Goal: Communication & Community: Answer question/provide support

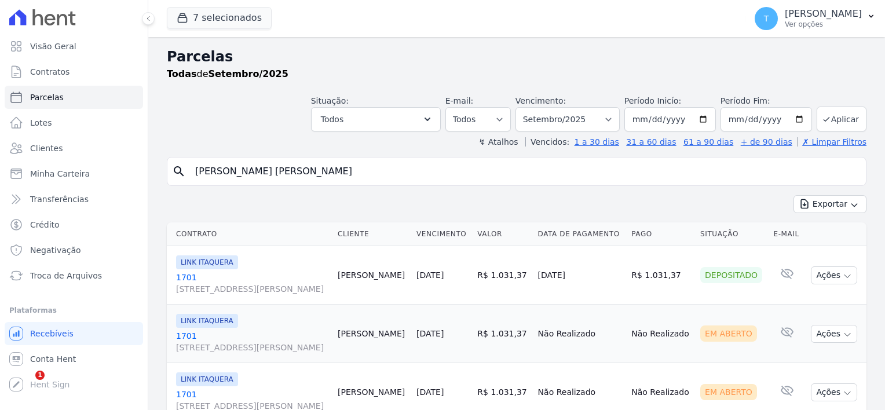
select select
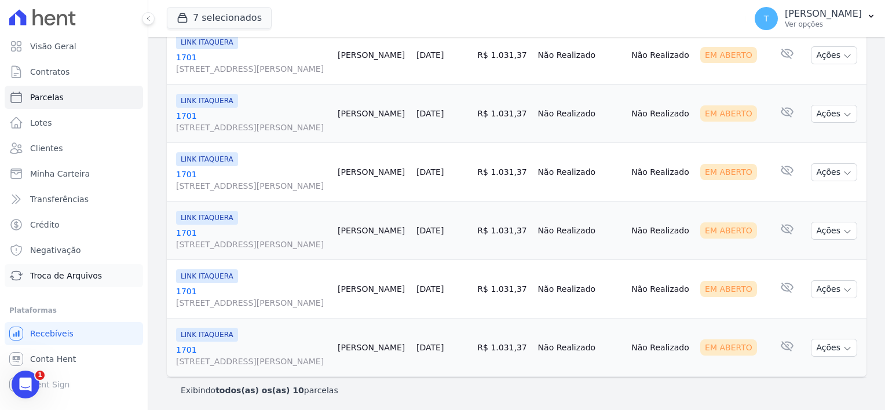
click at [76, 282] on link "Troca de Arquivos" at bounding box center [74, 275] width 138 height 23
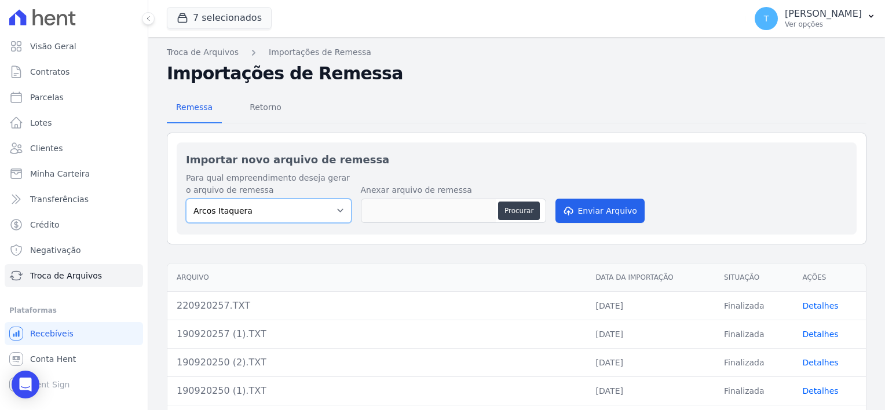
click at [308, 215] on select "Arcos Itaquera ALTOS DE SANTANA Inspire BOSQUE CLUB ARTE VILA MATILDE VISTA 553…" at bounding box center [269, 211] width 166 height 24
select select "798d34ef-1a76-4a01-aecd-278a2202ade3"
click at [186, 199] on select "Arcos Itaquera ALTOS DE SANTANA Inspire BOSQUE CLUB ARTE VILA MATILDE VISTA 553…" at bounding box center [269, 211] width 166 height 24
click at [505, 211] on button "Procurar" at bounding box center [519, 211] width 42 height 19
type input "220920257 (1).TXT"
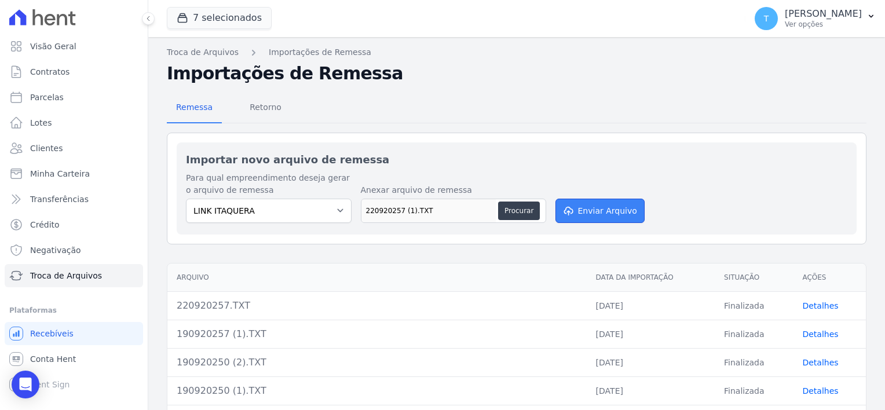
click at [584, 208] on button "Enviar Arquivo" at bounding box center [600, 211] width 89 height 24
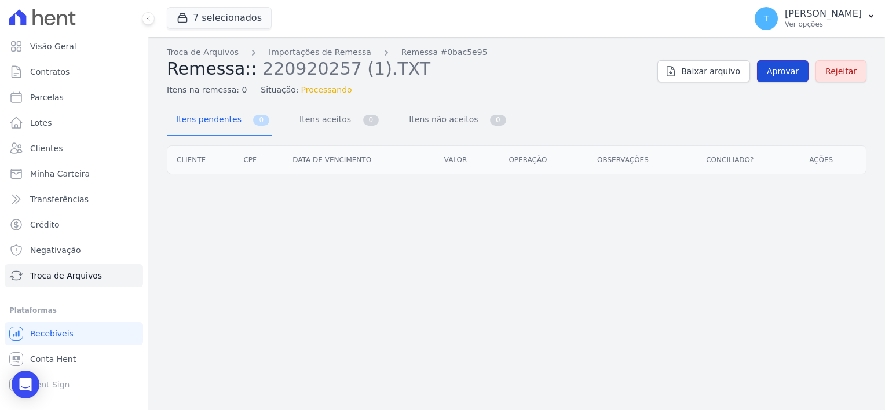
click at [783, 74] on span "Aprovar" at bounding box center [783, 71] width 32 height 12
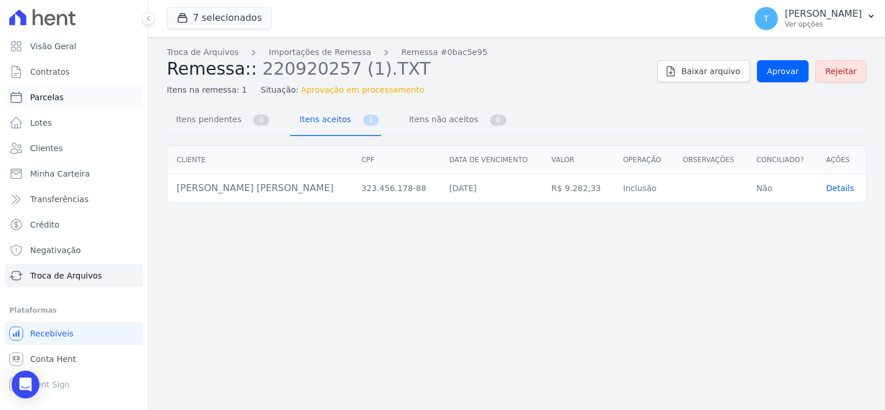
click at [53, 99] on span "Parcelas" at bounding box center [47, 98] width 34 height 12
select select
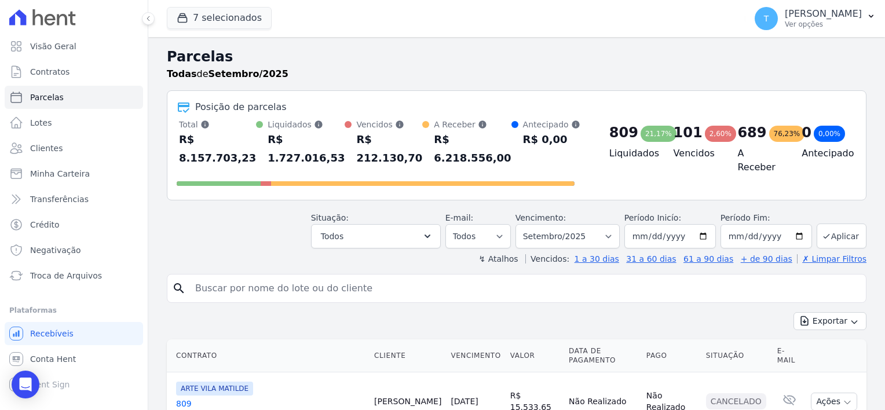
click at [254, 277] on input "search" at bounding box center [524, 288] width 673 height 23
type input "Elizama Neves Santana Nascimento"
select select
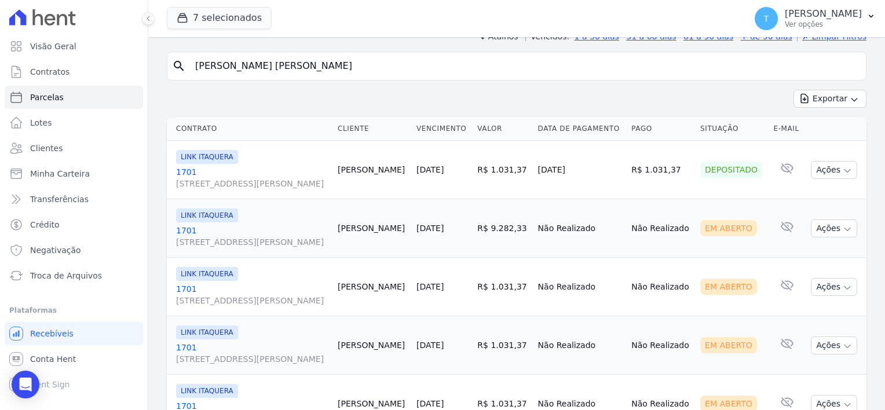
scroll to position [116, 0]
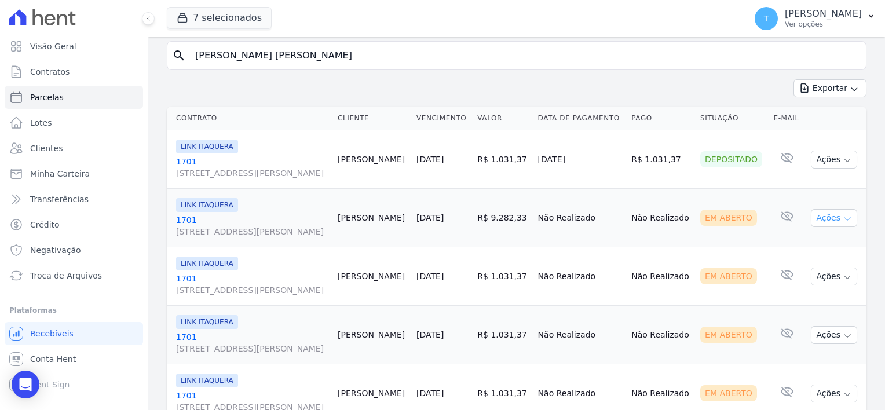
click at [843, 217] on icon "button" at bounding box center [847, 218] width 9 height 9
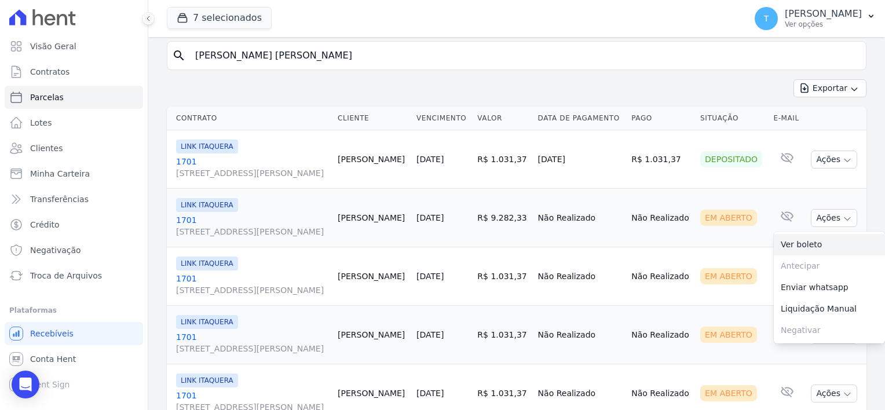
click at [819, 243] on link "Ver boleto" at bounding box center [829, 244] width 111 height 21
click at [65, 276] on span "Troca de Arquivos" at bounding box center [66, 276] width 72 height 12
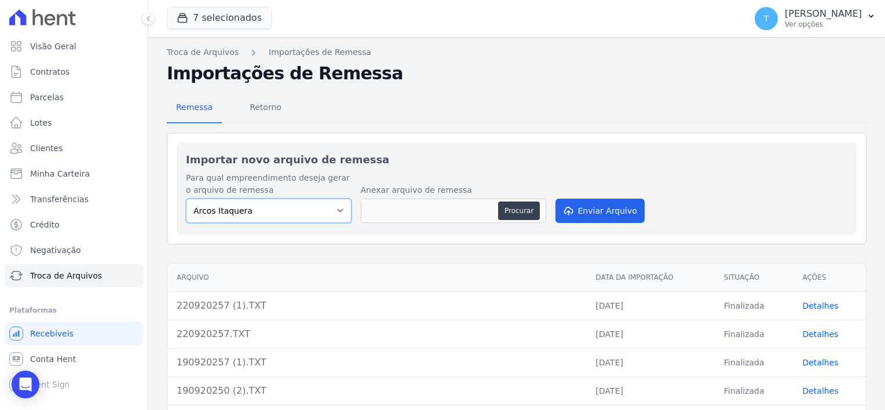
click at [329, 203] on select "Arcos Itaquera ALTOS DE SANTANA Inspire BOSQUE CLUB ARTE VILA MATILDE VISTA 553…" at bounding box center [269, 211] width 166 height 24
select select "907a04bd-9982-46ed-adee-37b3d201f3c4"
click at [186, 199] on select "Arcos Itaquera ALTOS DE SANTANA Inspire BOSQUE CLUB ARTE VILA MATILDE VISTA 553…" at bounding box center [269, 211] width 166 height 24
click at [511, 205] on button "Procurar" at bounding box center [519, 211] width 42 height 19
type input "220920258.TXT"
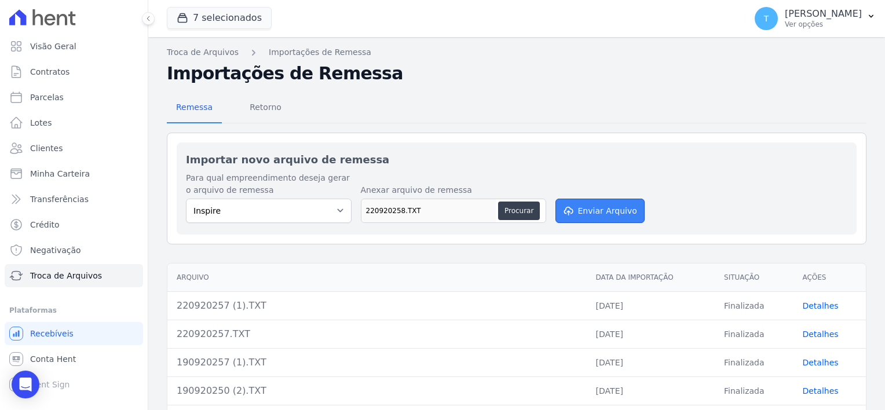
click at [583, 213] on button "Enviar Arquivo" at bounding box center [600, 211] width 89 height 24
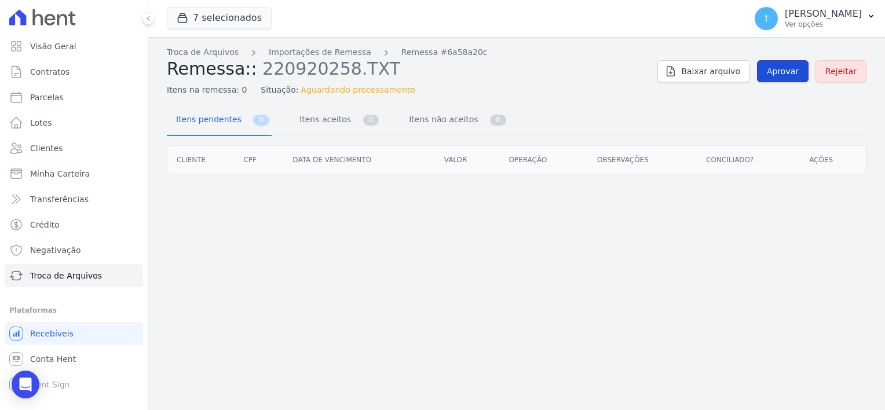
click at [782, 74] on span "Aprovar" at bounding box center [783, 71] width 32 height 12
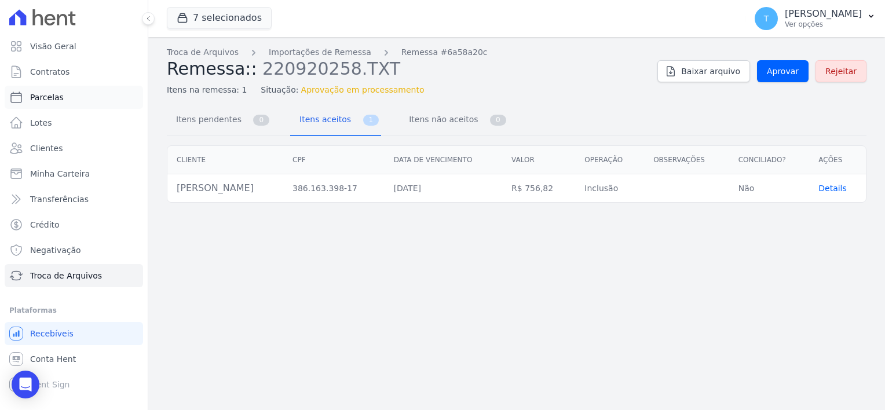
click at [53, 100] on span "Parcelas" at bounding box center [47, 98] width 34 height 12
select select
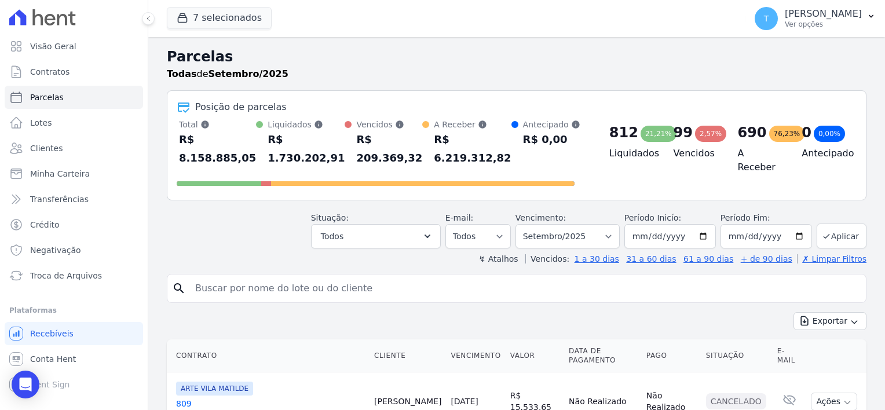
click at [367, 277] on input "search" at bounding box center [524, 288] width 673 height 23
paste input "Sergio Machado Rondini"
type input "Sergio Machado Rondini"
select select
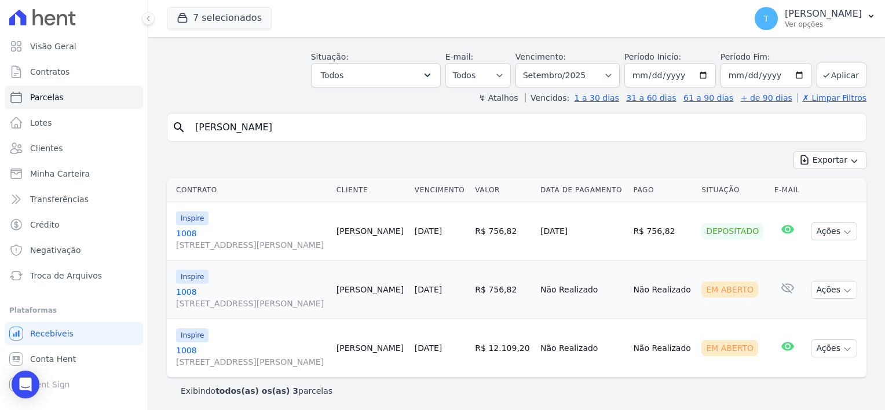
scroll to position [46, 0]
click at [184, 287] on link "1008 Avenida Angélica, 2248, ANDAR 11, Consolação" at bounding box center [251, 296] width 151 height 23
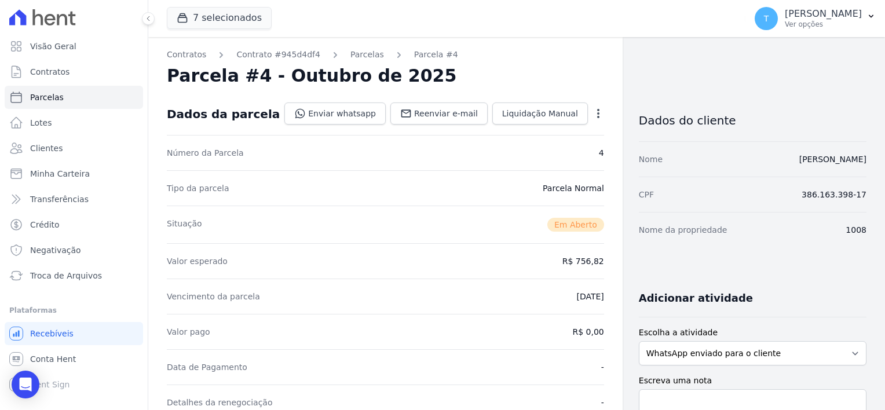
select select
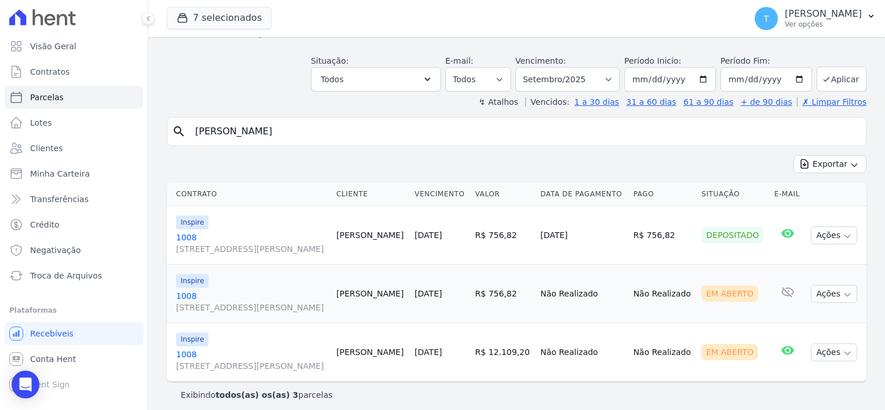
scroll to position [46, 0]
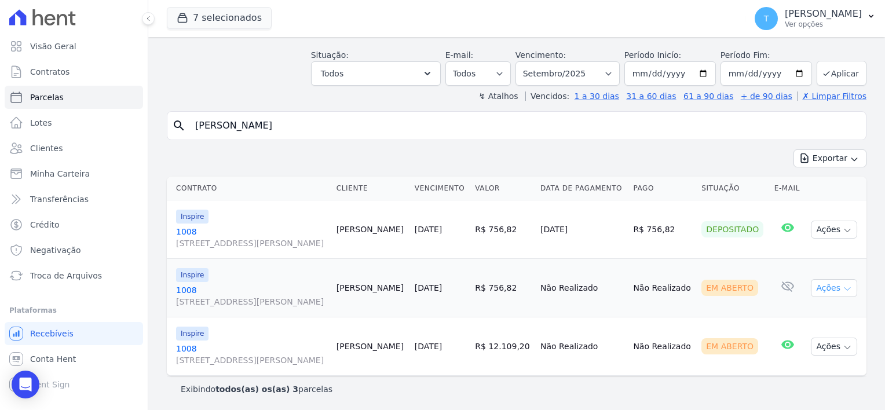
click at [843, 291] on icon "button" at bounding box center [847, 289] width 9 height 9
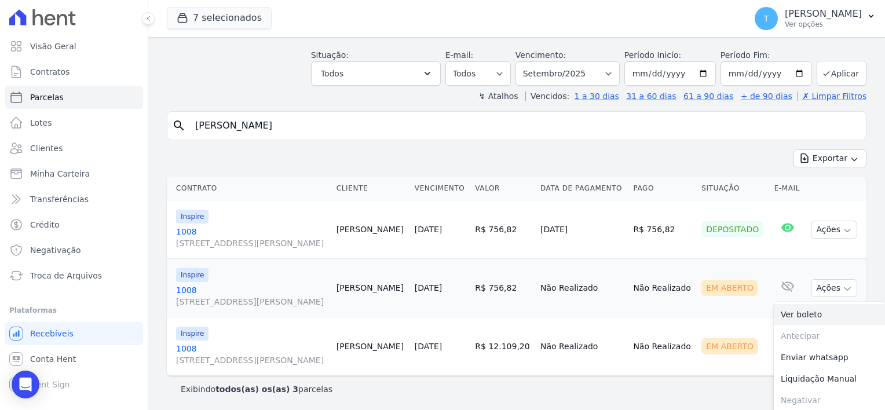
click at [811, 316] on link "Ver boleto" at bounding box center [829, 314] width 111 height 21
drag, startPoint x: 324, startPoint y: 123, endPoint x: 191, endPoint y: 137, distance: 133.4
click at [192, 137] on div "search Sergio Machado Rondini" at bounding box center [517, 125] width 700 height 29
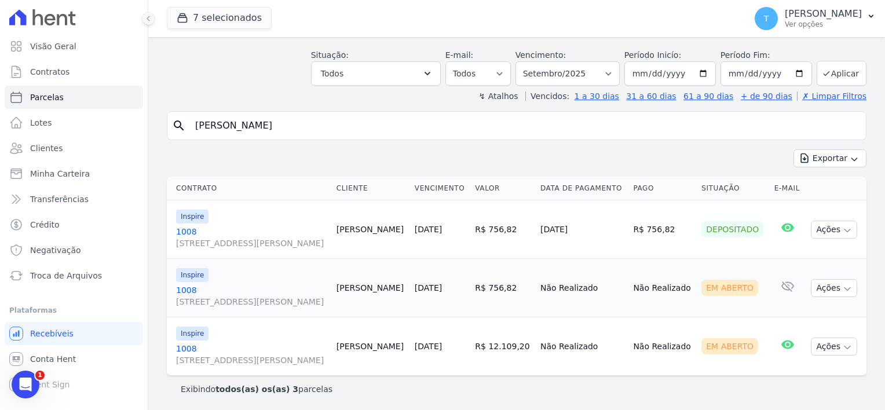
paste input "Guilherme Henrique de Oliveira dos Reis"
type input "Guilherme Henrique de Oliveira dos Reis"
select select
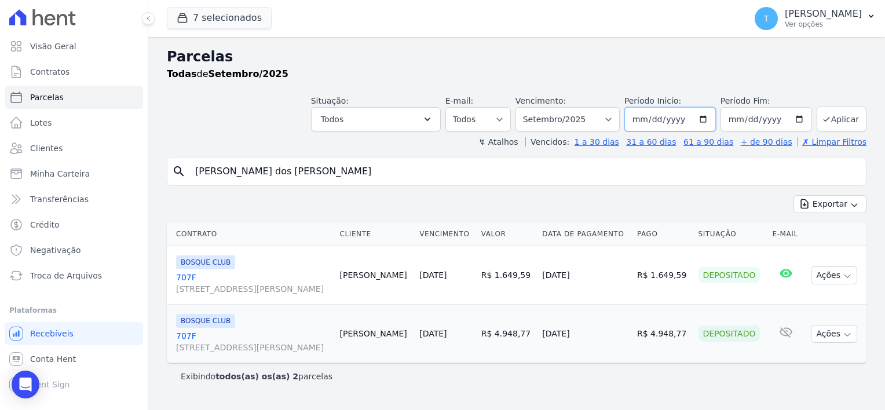
click at [707, 117] on input "[DATE]" at bounding box center [671, 119] width 92 height 24
click at [797, 121] on input "[DATE]" at bounding box center [767, 119] width 92 height 24
type input "2026-04-28"
click at [832, 129] on button "Aplicar" at bounding box center [842, 119] width 50 height 25
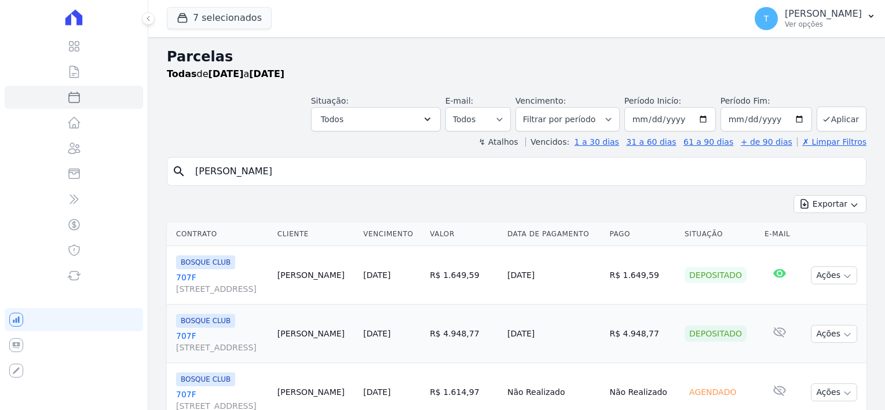
select select
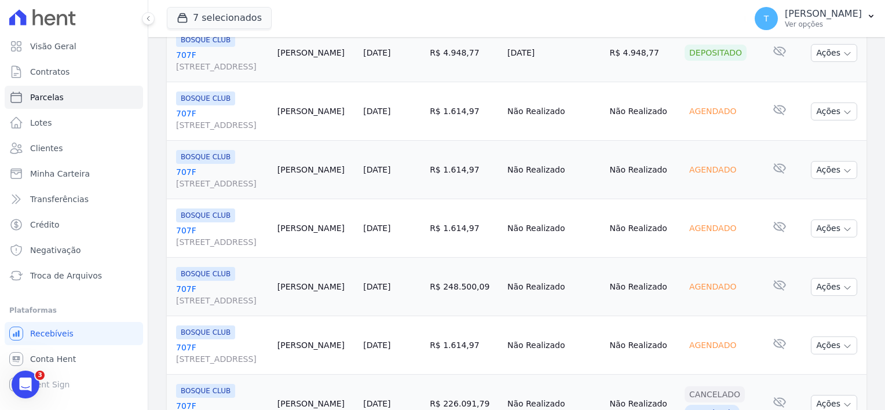
scroll to position [280, 0]
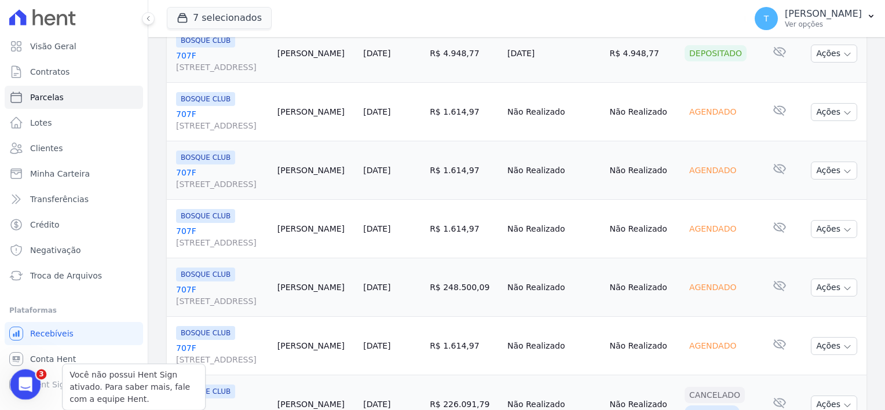
click at [31, 379] on icon "Abertura do Messenger da Intercom" at bounding box center [23, 383] width 19 height 19
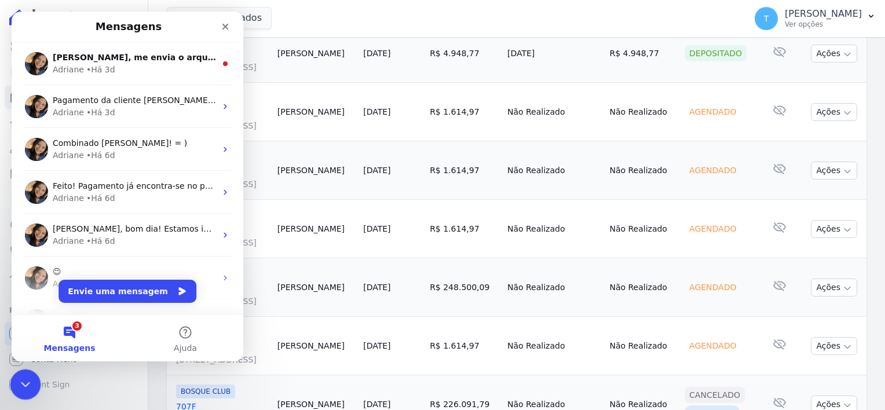
scroll to position [0, 0]
click at [123, 288] on button "Envie uma mensagem" at bounding box center [127, 291] width 137 height 23
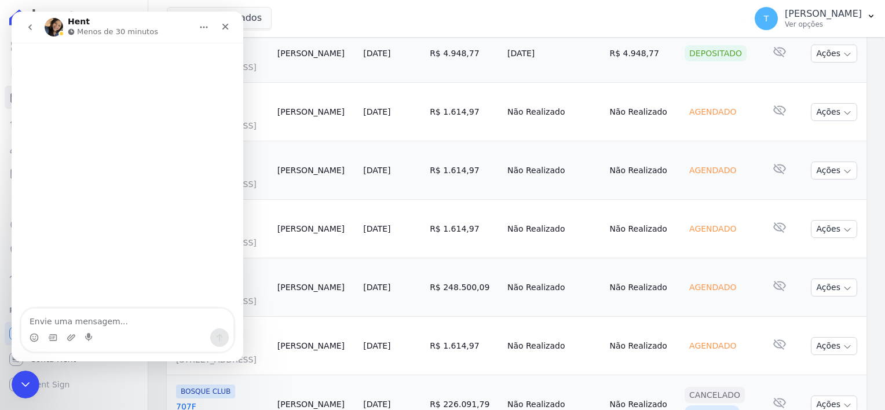
click at [82, 313] on textarea "Envie uma mensagem..." at bounding box center [127, 319] width 212 height 20
type textarea "Adriana, boa tarde! Td bem?"
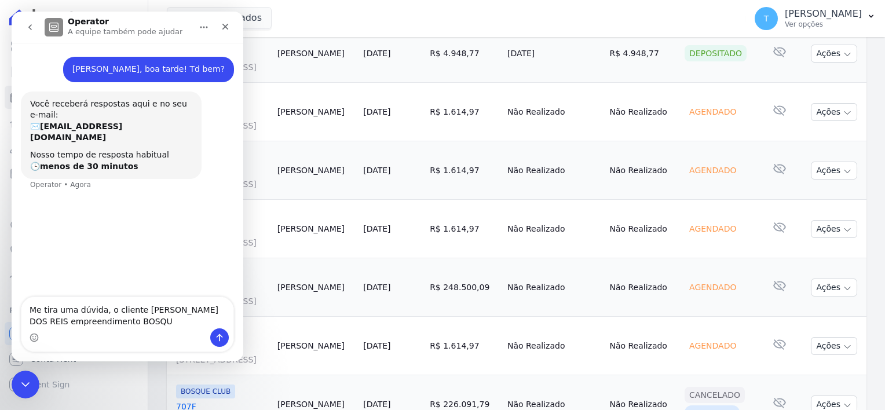
type textarea "Me tira uma dúvida, o cliente GUILHERME HENRIQUE DE OLIVEITA DOS REIS empreendi…"
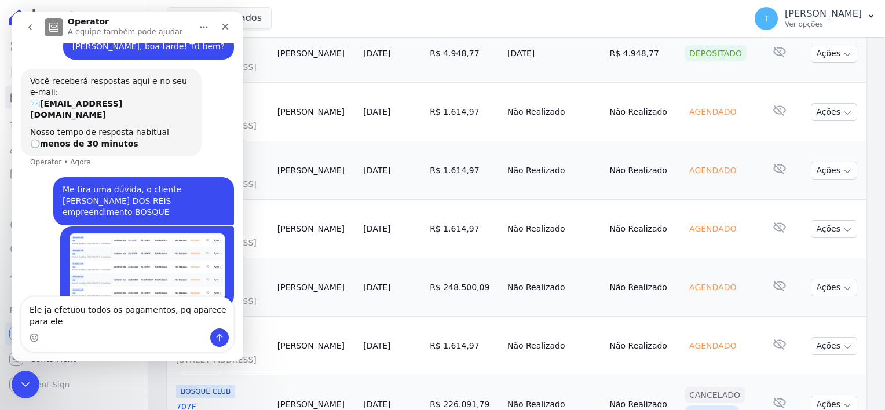
scroll to position [34, 0]
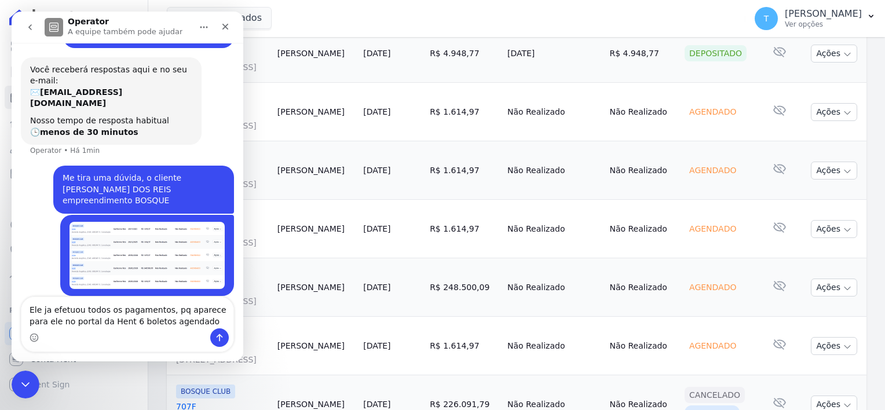
type textarea "Ele ja efetuou todos os pagamentos, pq aparece para ele no portal da Hent 6 bol…"
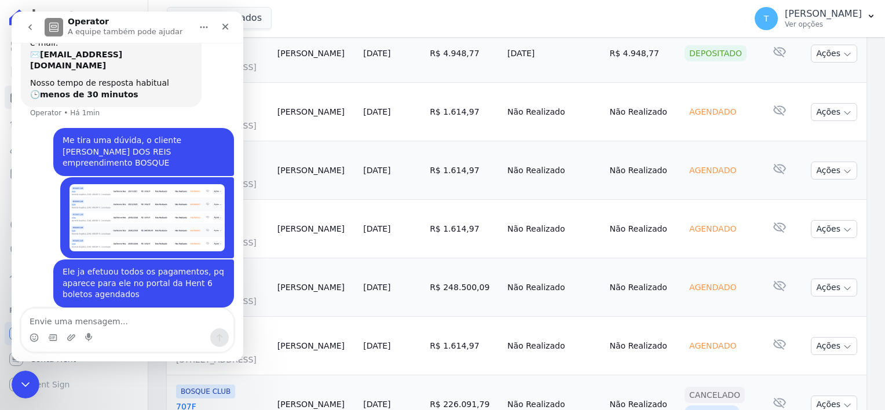
click at [30, 28] on icon "go back" at bounding box center [29, 27] width 3 height 6
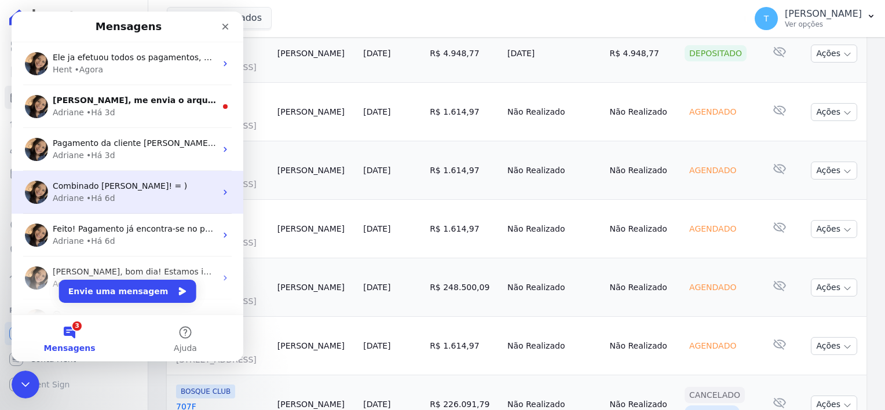
scroll to position [0, 0]
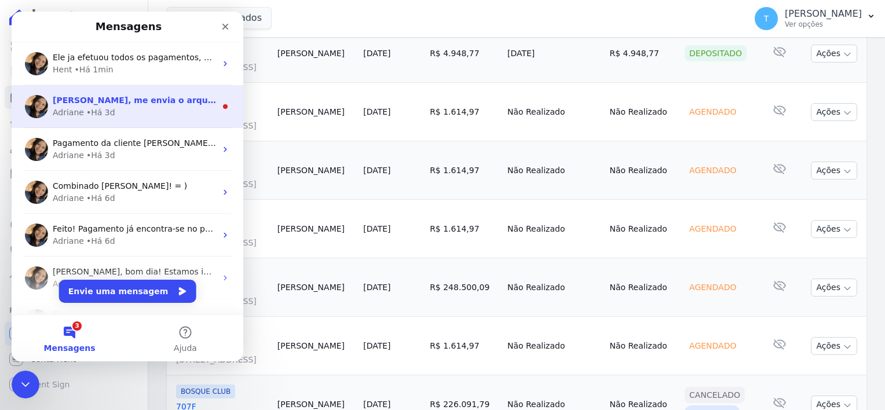
click at [145, 118] on div "Thayna, me envia o arquivo do contrato 711 por favor? 4 parcelas para ambos os …" at bounding box center [128, 106] width 232 height 43
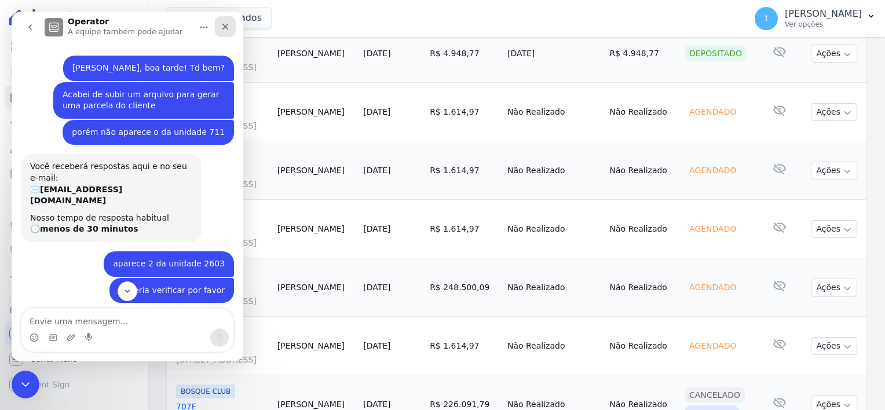
click at [229, 22] on icon "Fechar" at bounding box center [225, 26] width 9 height 9
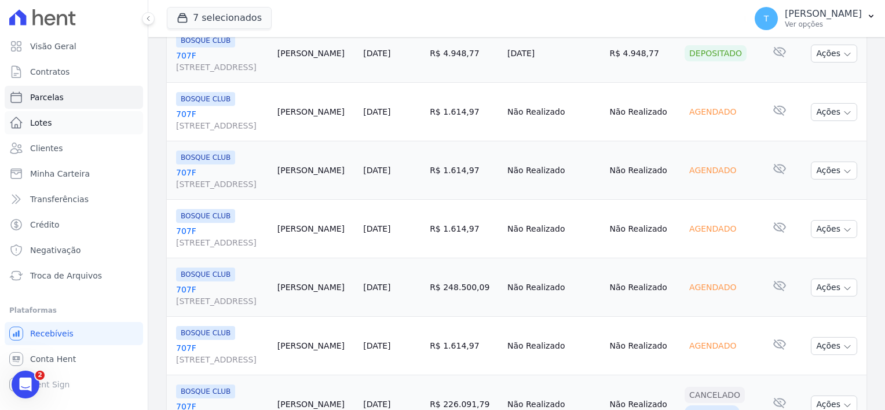
scroll to position [429, 0]
click at [24, 382] on icon "Abertura do Messenger da Intercom" at bounding box center [23, 383] width 19 height 19
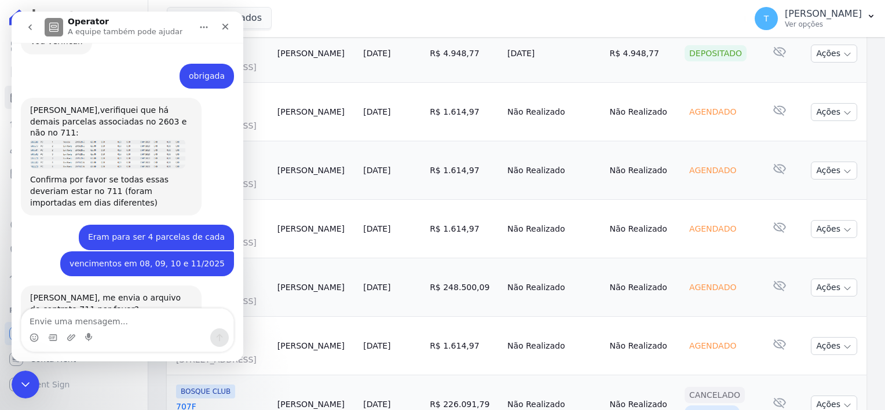
scroll to position [429, 0]
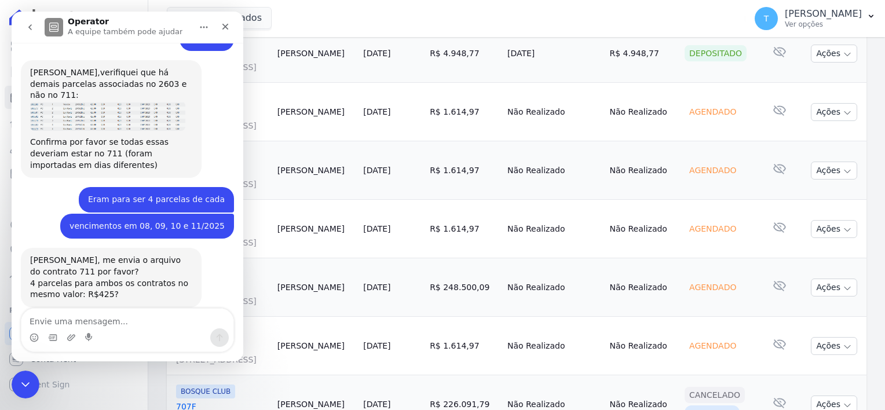
click at [32, 28] on icon "go back" at bounding box center [29, 27] width 9 height 9
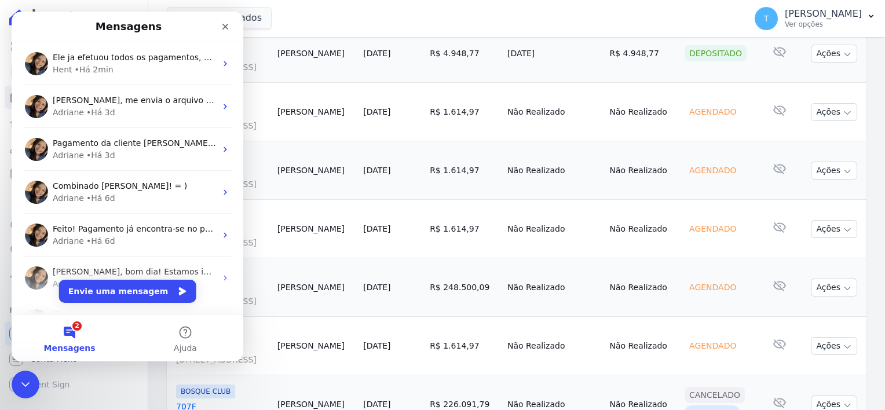
scroll to position [0, 0]
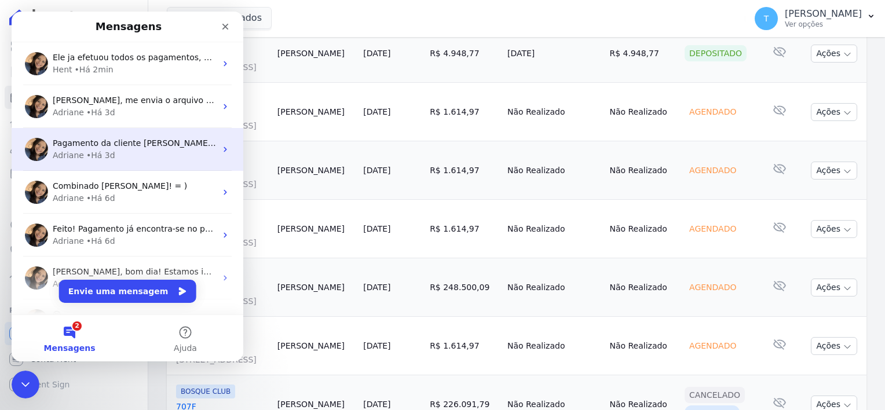
click at [143, 155] on div "Adriane • Há 3d" at bounding box center [134, 155] width 163 height 12
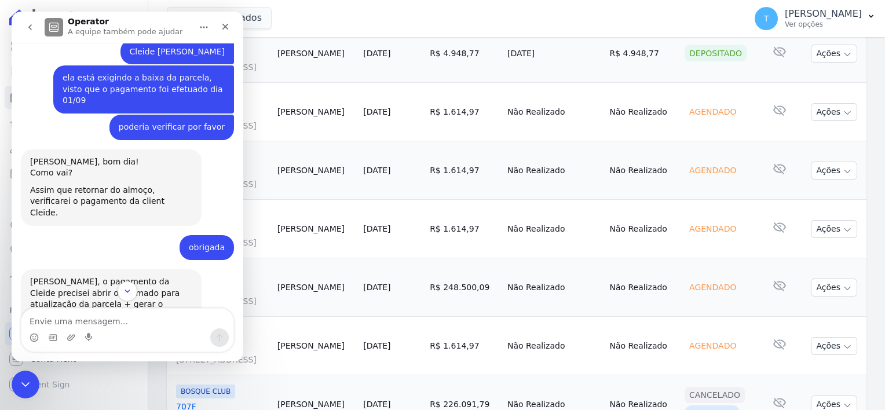
scroll to position [985, 0]
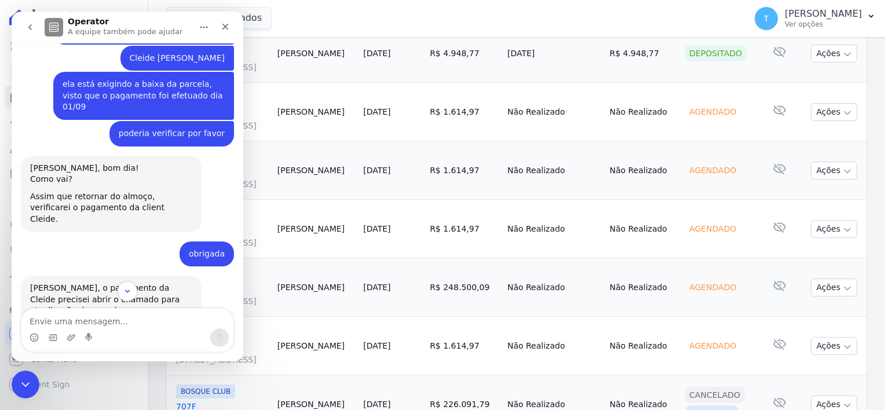
click at [35, 30] on button "go back" at bounding box center [30, 27] width 22 height 22
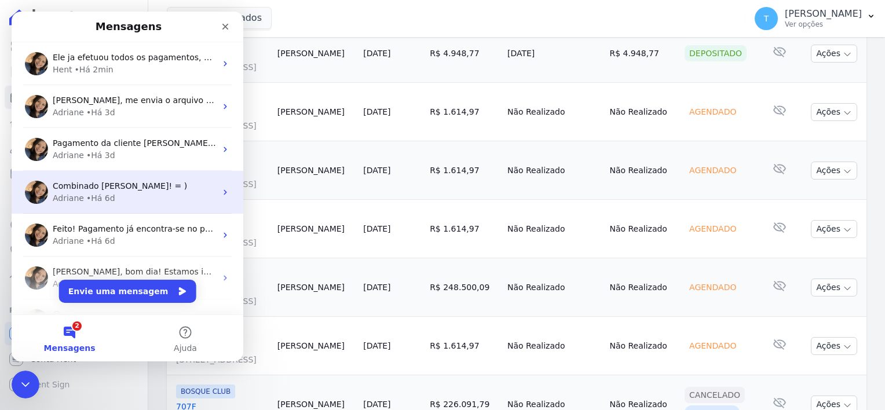
click at [95, 192] on div "• Há 6d" at bounding box center [100, 198] width 29 height 12
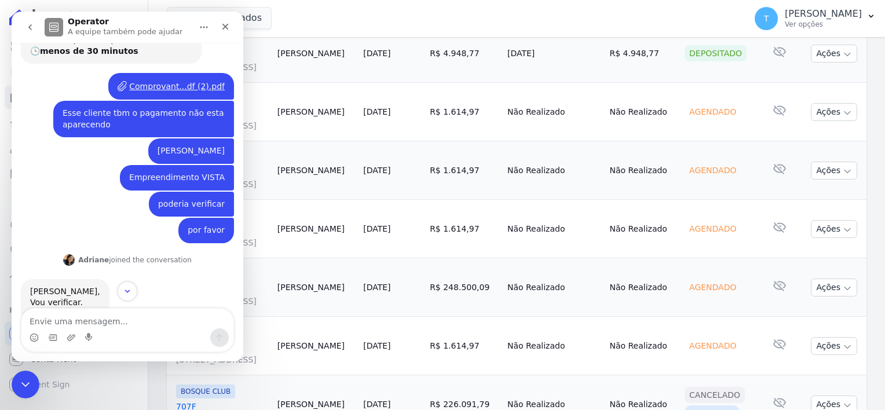
scroll to position [116, 0]
click at [25, 23] on button "go back" at bounding box center [30, 27] width 22 height 22
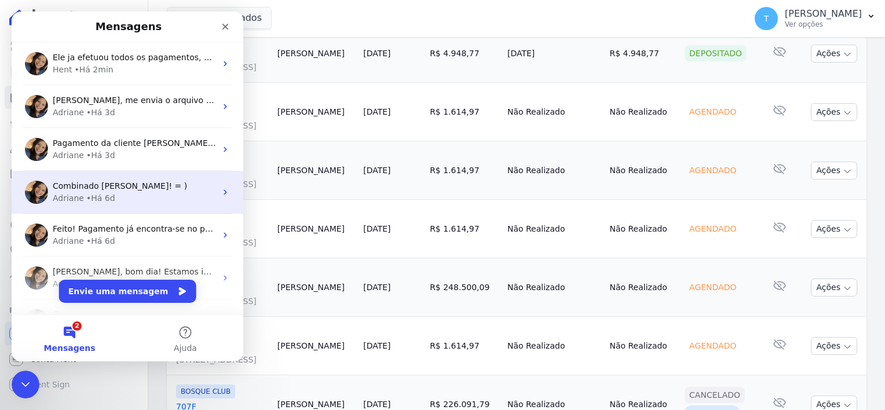
click at [109, 198] on div "• Há 6d" at bounding box center [100, 198] width 29 height 12
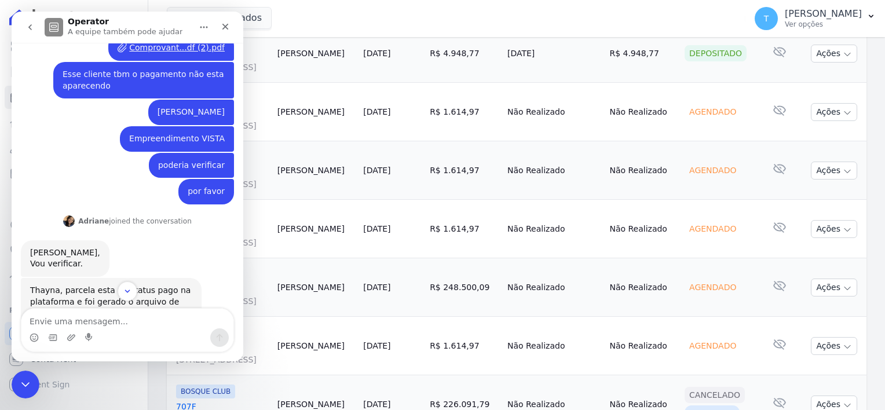
scroll to position [138, 0]
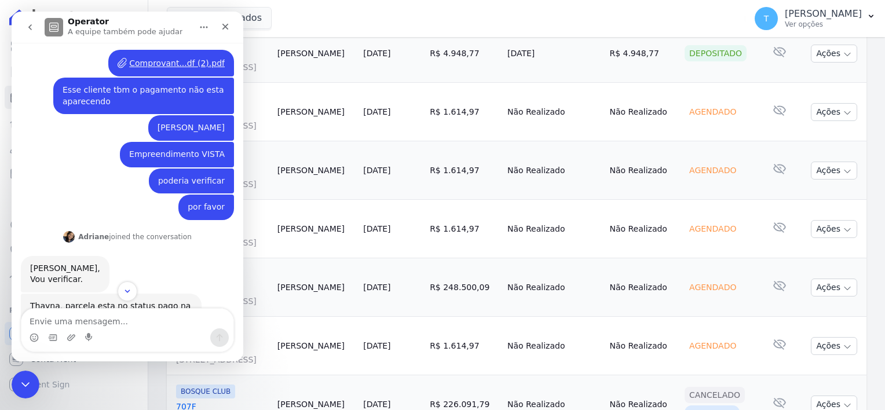
click at [28, 27] on icon "go back" at bounding box center [29, 27] width 3 height 6
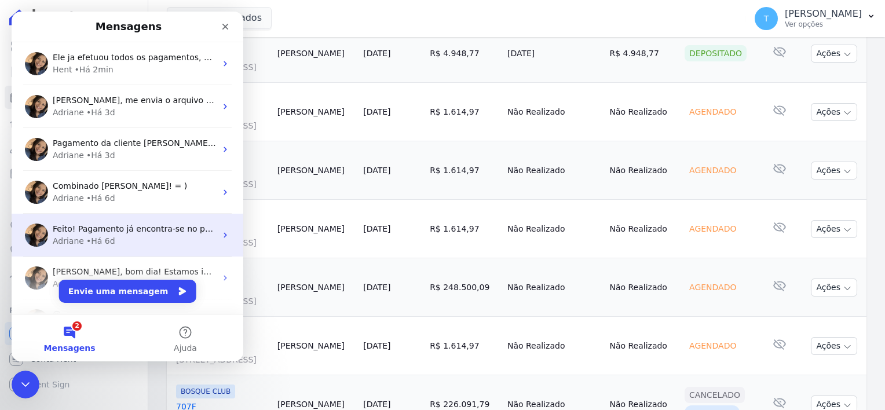
click at [112, 246] on div "Adriane • Há 6d" at bounding box center [134, 241] width 163 height 12
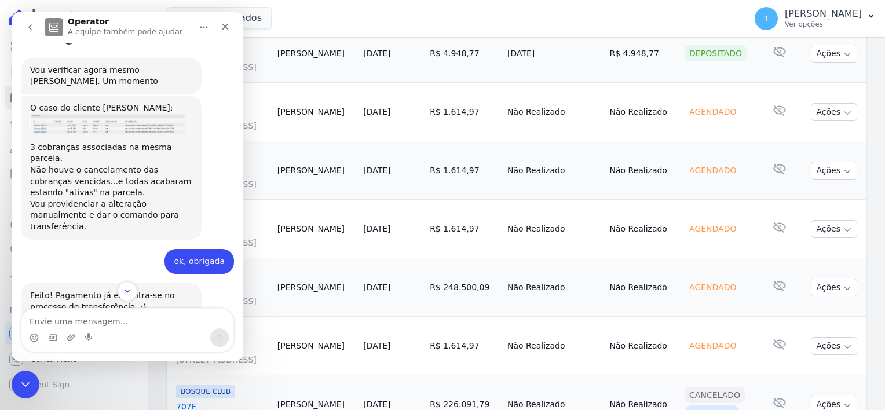
scroll to position [394, 0]
click at [312, 31] on div "7 selecionados Graal Engenharia ALTOS DE SANTANA Arcos Itaquera ARTE VILA MATIL…" at bounding box center [454, 18] width 574 height 38
click at [225, 28] on icon "Fechar" at bounding box center [225, 26] width 9 height 9
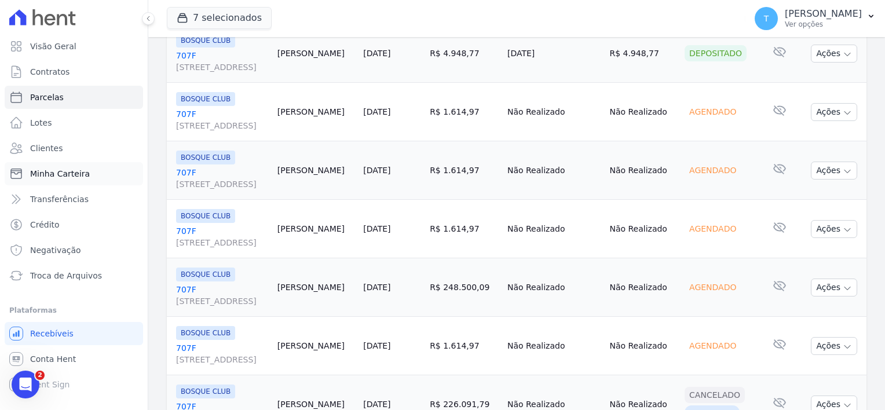
click at [83, 179] on span "Minha Carteira" at bounding box center [60, 174] width 60 height 12
click at [61, 176] on span "Minha Carteira" at bounding box center [60, 174] width 60 height 12
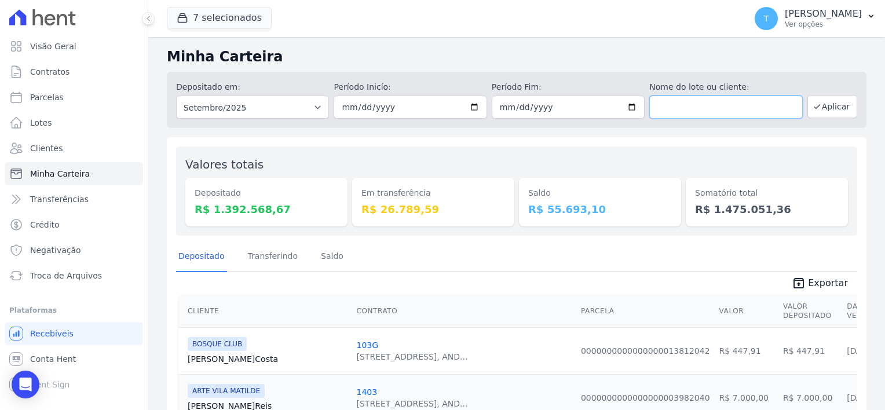
click at [668, 109] on input "text" at bounding box center [726, 107] width 153 height 23
paste input "[PERSON_NAME]"
type input "[PERSON_NAME]"
click at [834, 104] on button "Aplicar" at bounding box center [833, 106] width 50 height 23
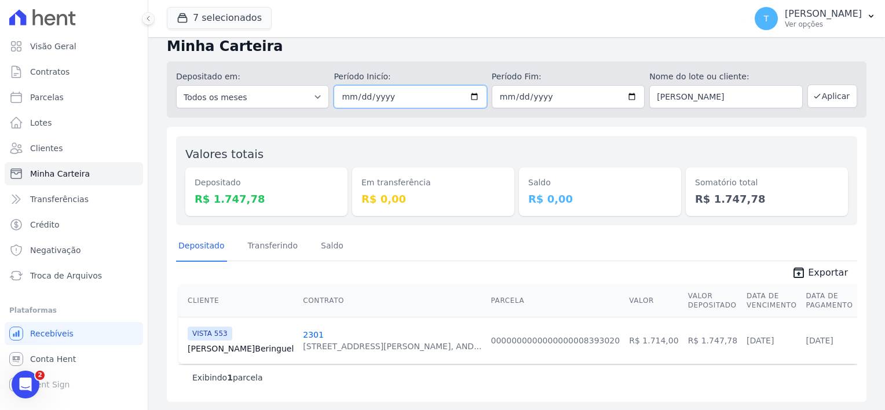
click at [468, 97] on input "[DATE]" at bounding box center [410, 96] width 153 height 23
type input "[DATE]"
click at [815, 94] on button "Aplicar" at bounding box center [833, 96] width 50 height 23
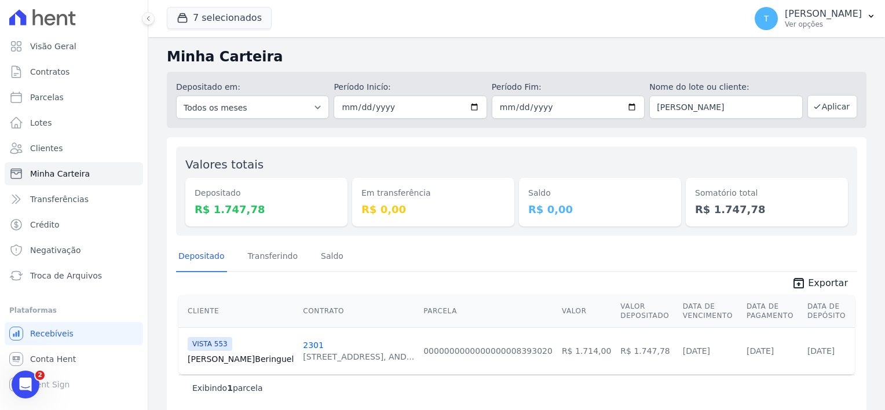
scroll to position [10, 0]
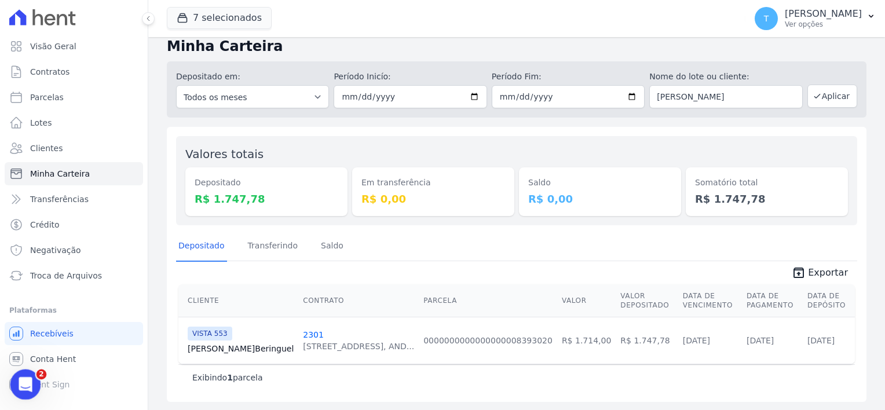
click at [24, 381] on icon "Abertura do Messenger da Intercom" at bounding box center [24, 382] width 8 height 9
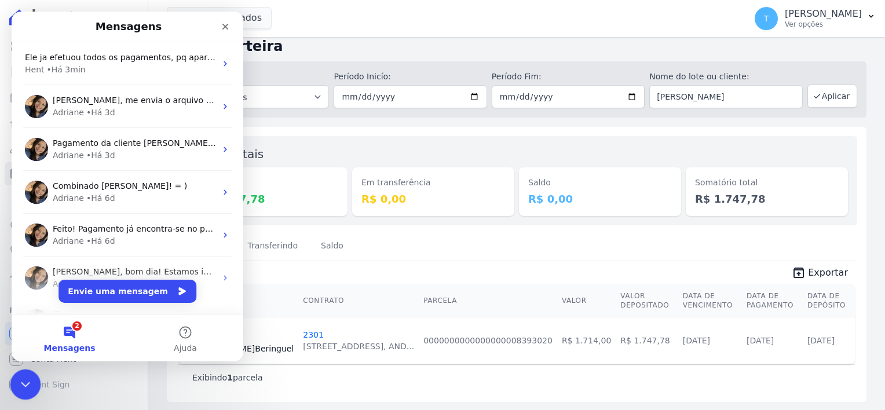
scroll to position [0, 0]
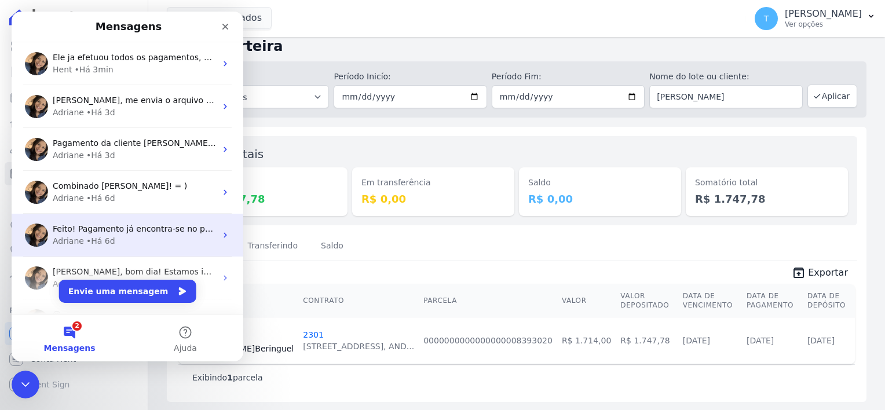
click at [108, 228] on span "Feito! Pagamento já encontra-se no processo de transferência. ;)" at bounding box center [185, 228] width 264 height 9
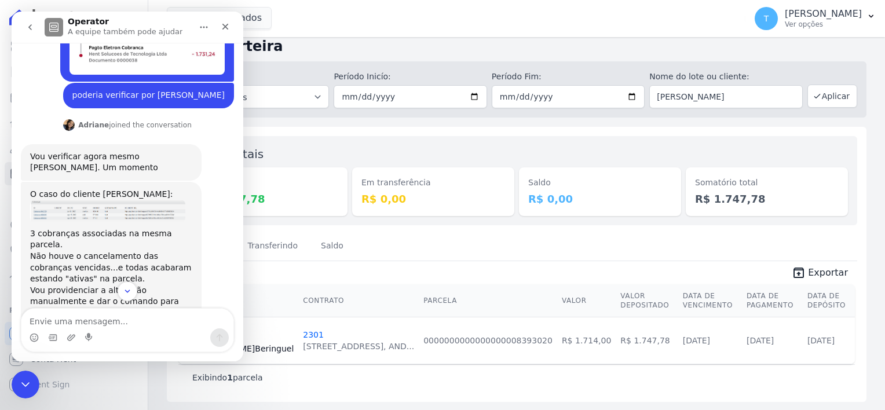
scroll to position [394, 0]
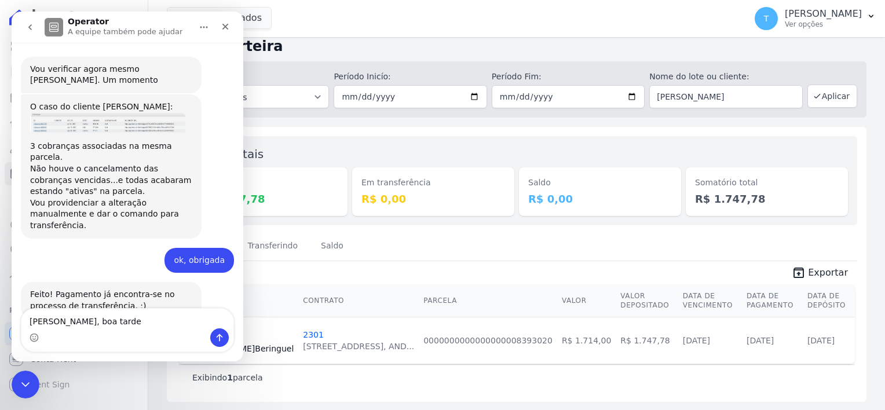
type textarea "[PERSON_NAME], boa tarde!"
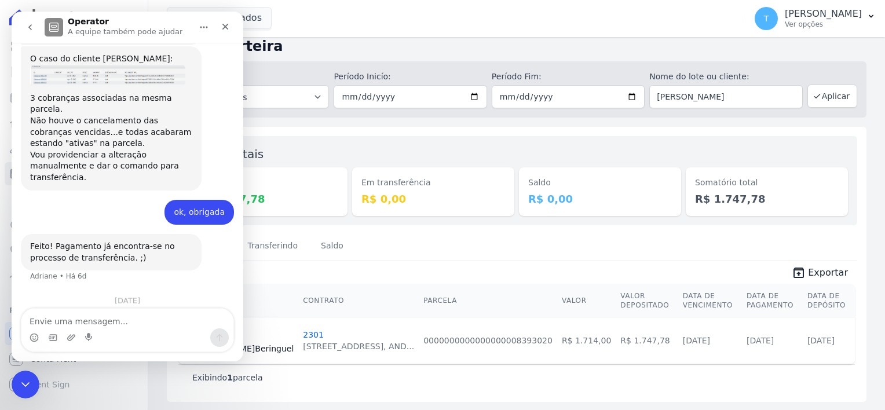
scroll to position [460, 0]
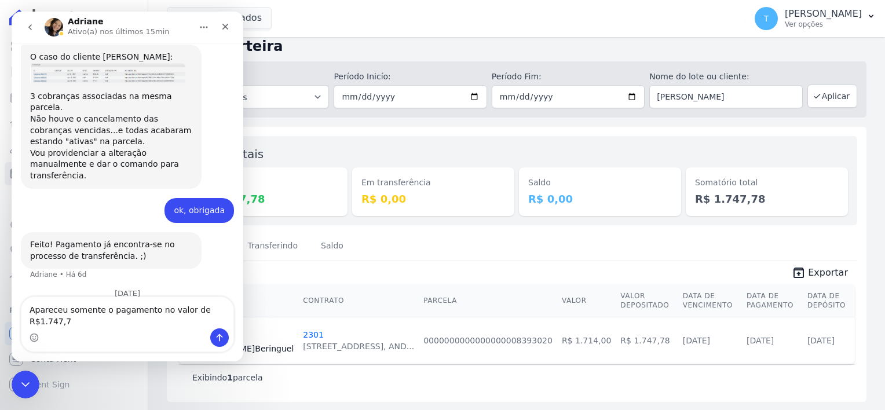
type textarea "Apareceu somente o pagamento no valor de R$1.747,78"
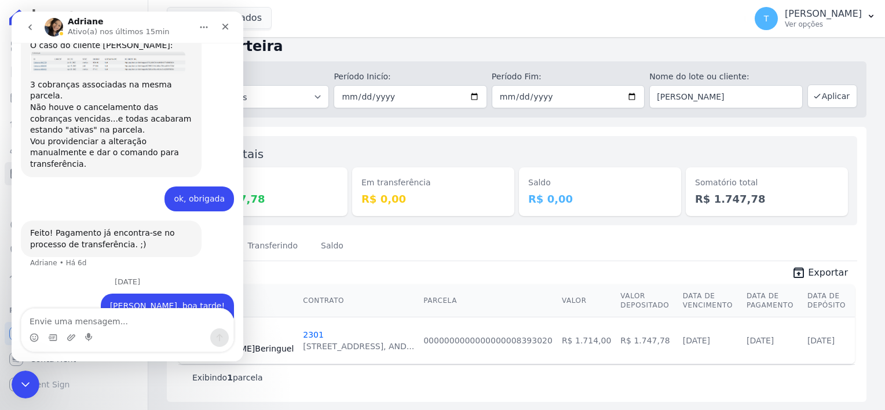
scroll to position [498, 0]
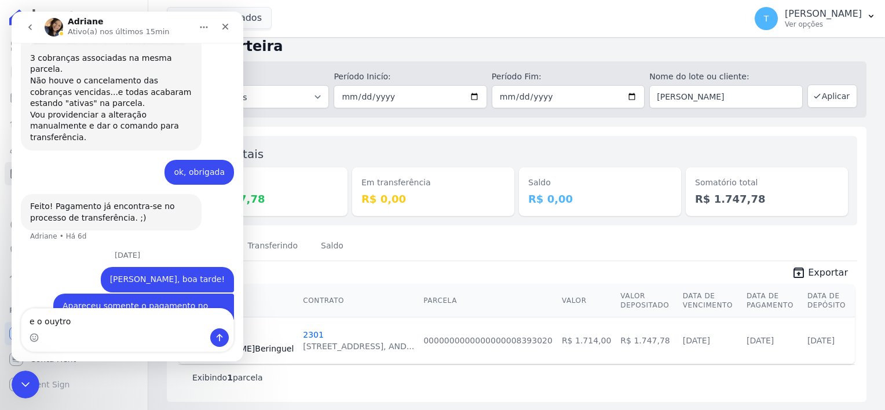
type textarea "e o ouytro?"
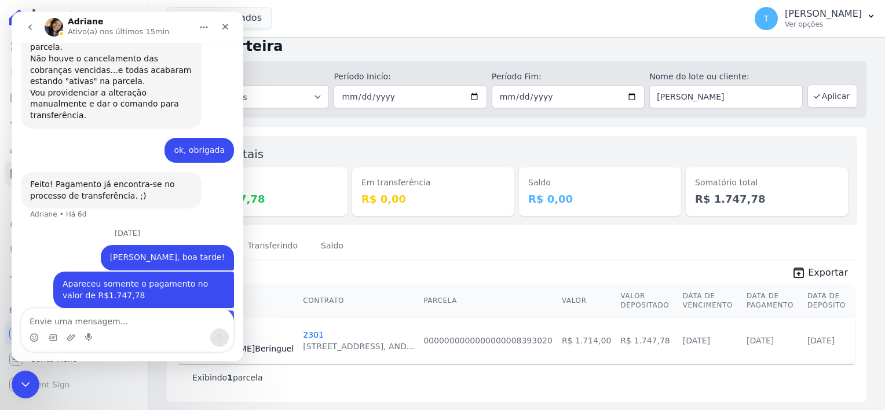
scroll to position [524, 0]
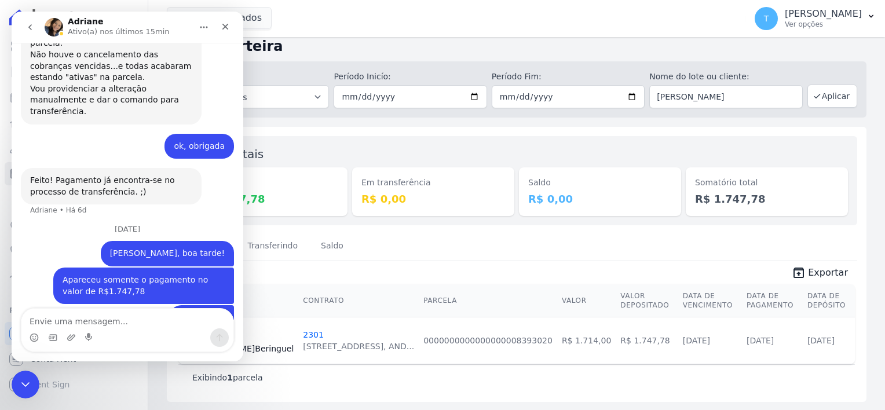
click at [290, 24] on div "7 selecionados Graal Engenharia ALTOS DE SANTANA Arcos Itaquera ARTE VILA MATIL…" at bounding box center [454, 18] width 574 height 38
click at [223, 28] on icon "Fechar" at bounding box center [226, 27] width 6 height 6
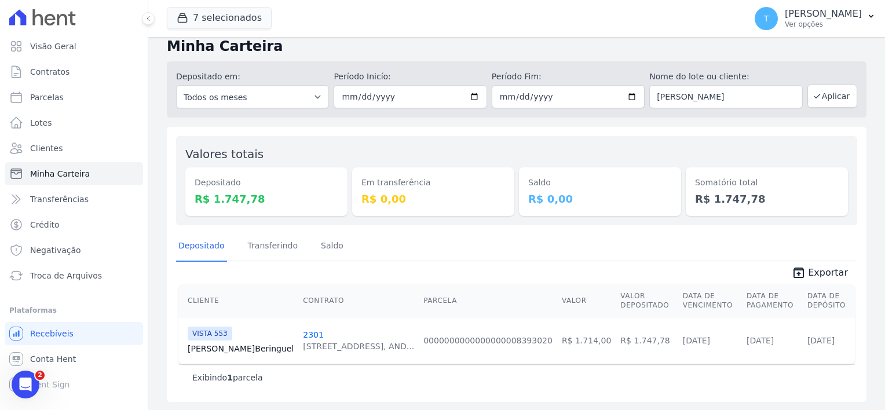
click at [303, 341] on div "[STREET_ADDRESS][PERSON_NAME], AND..." at bounding box center [358, 347] width 111 height 12
click at [211, 344] on link "Jose Beringuel" at bounding box center [241, 349] width 106 height 12
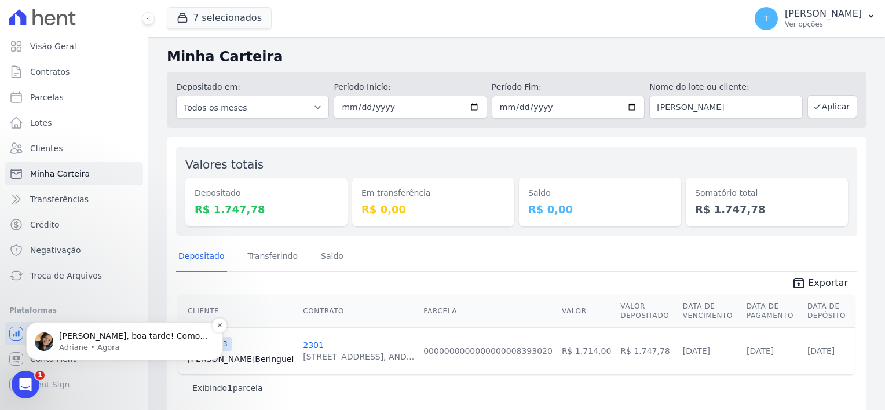
click at [93, 334] on p "Olá Thayna, boa tarde! Como vai? Thayna, contrato foi importado via sienge. Esp…" at bounding box center [133, 337] width 149 height 12
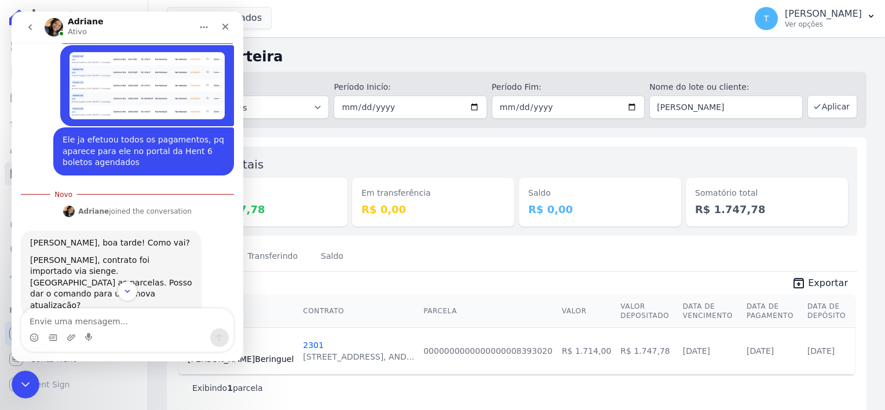
scroll to position [192, 0]
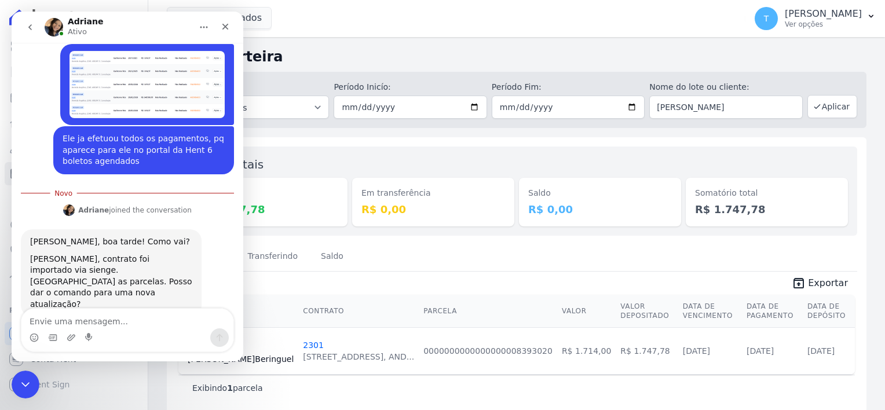
click at [113, 316] on textarea "Envie uma mensagem..." at bounding box center [127, 319] width 212 height 20
type textarea "Bem obrigada e vc?"
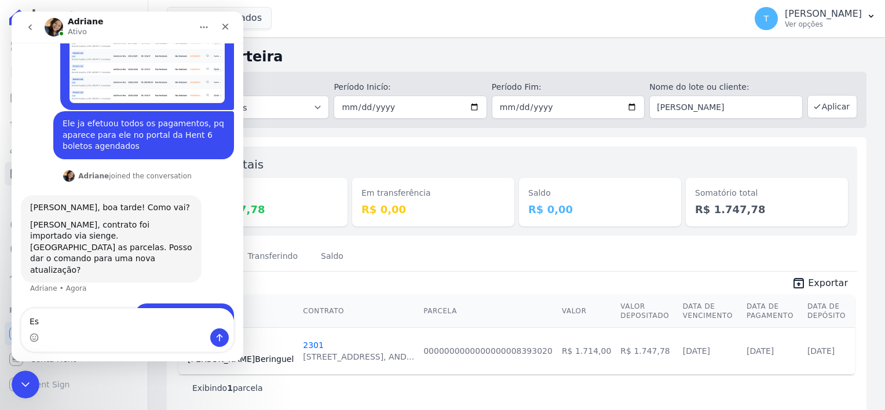
type textarea "E"
type textarea "Vc fazendo isso, as parcelas não vão mais aparecer?"
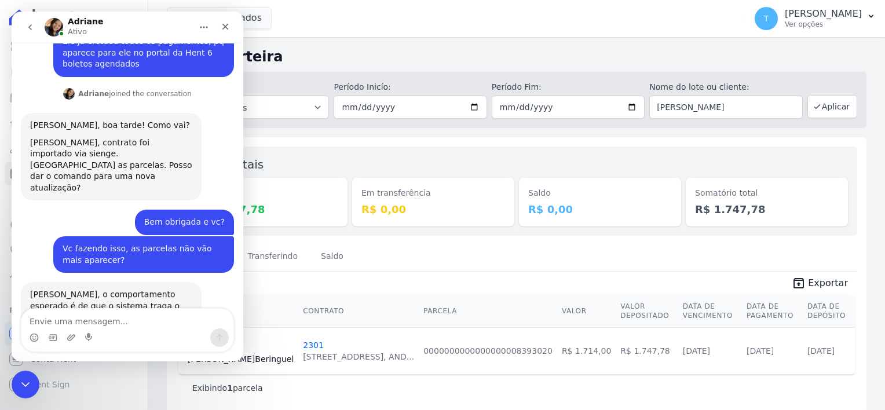
scroll to position [291, 0]
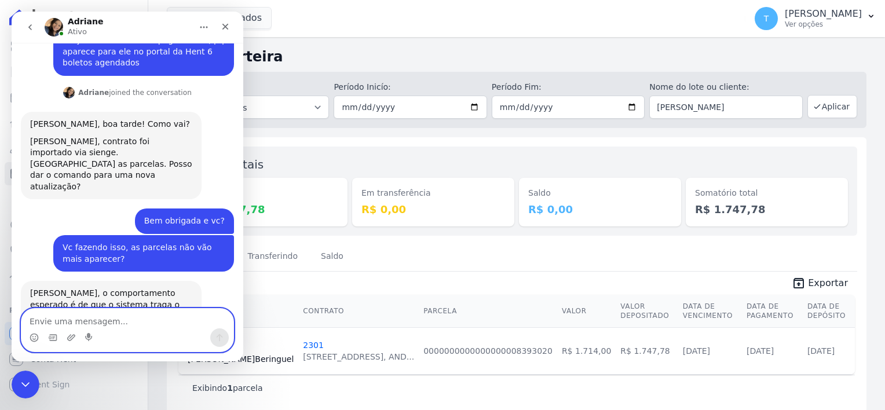
click at [73, 316] on textarea "Envie uma mensagem..." at bounding box center [127, 319] width 212 height 20
type textarea "entendo, ok"
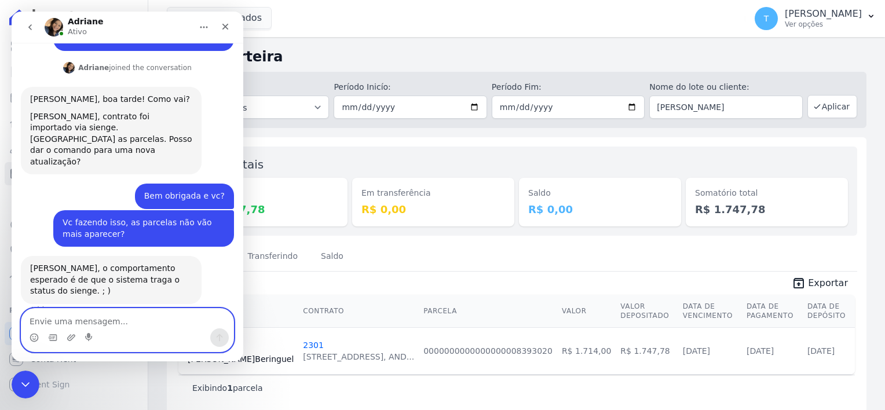
scroll to position [326, 0]
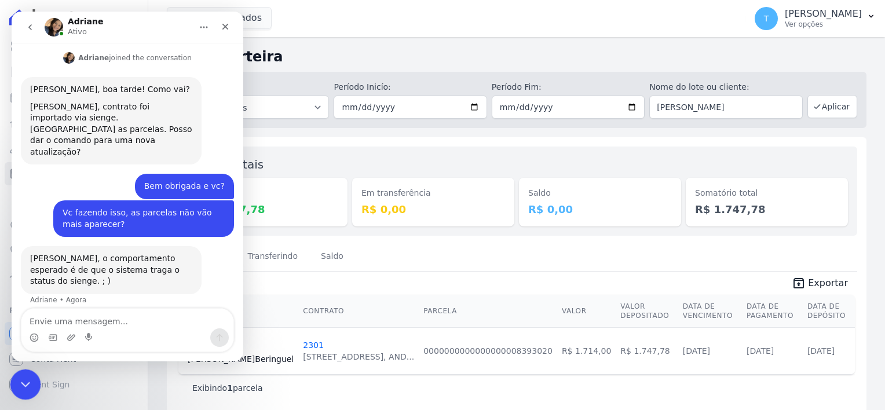
click at [20, 381] on icon "Encerramento do Messenger da Intercom" at bounding box center [24, 383] width 8 height 5
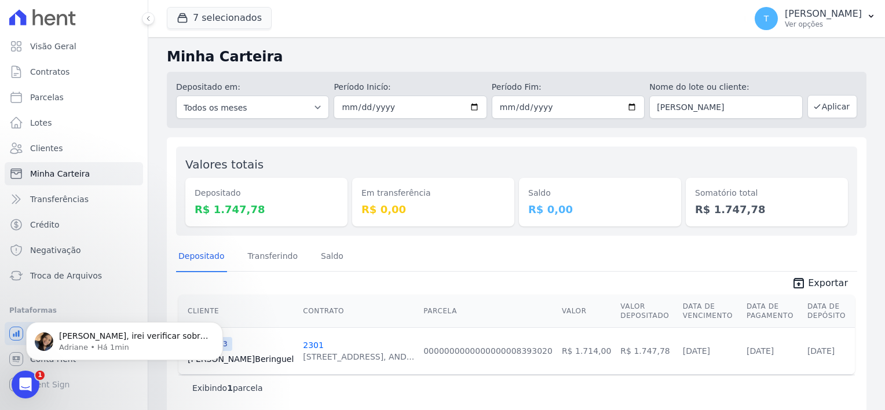
scroll to position [0, 0]
click at [102, 345] on p "Adriane • Há 1min" at bounding box center [133, 347] width 149 height 10
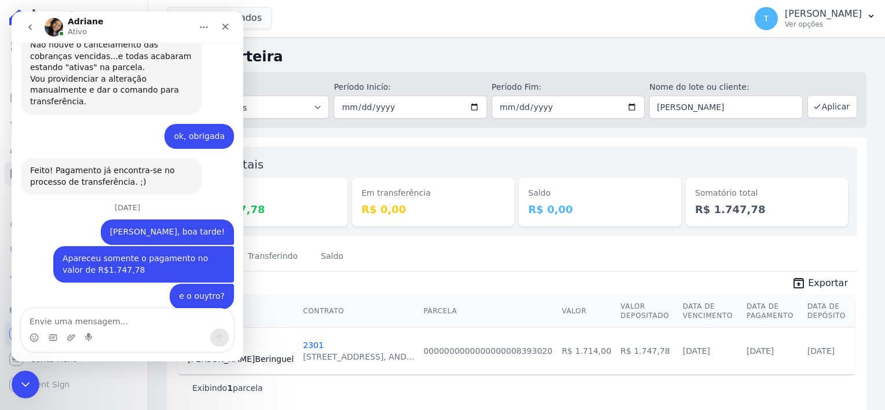
scroll to position [531, 0]
click at [17, 390] on div "Encerramento do Messenger da Intercom" at bounding box center [24, 383] width 28 height 28
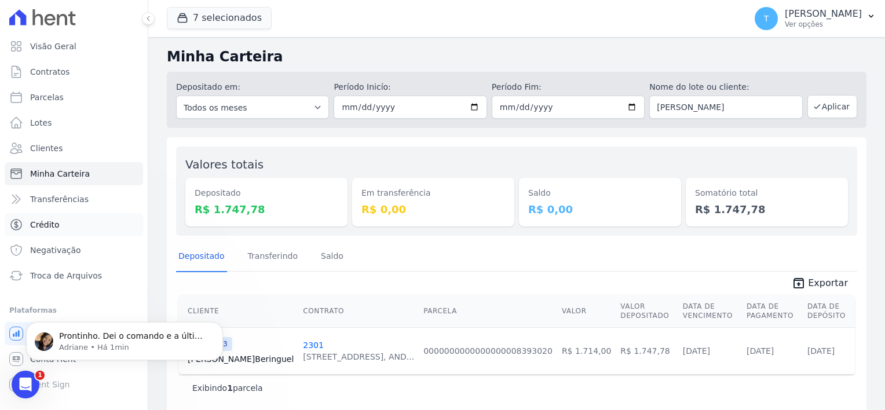
scroll to position [0, 0]
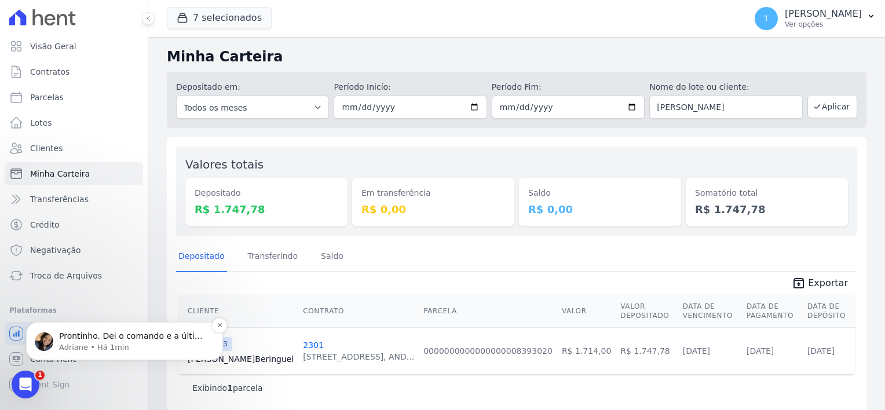
click at [132, 339] on p "Prontinho. Dei o comando e a última parcela para o contrato é 20/04/26 no statu…" at bounding box center [133, 337] width 149 height 12
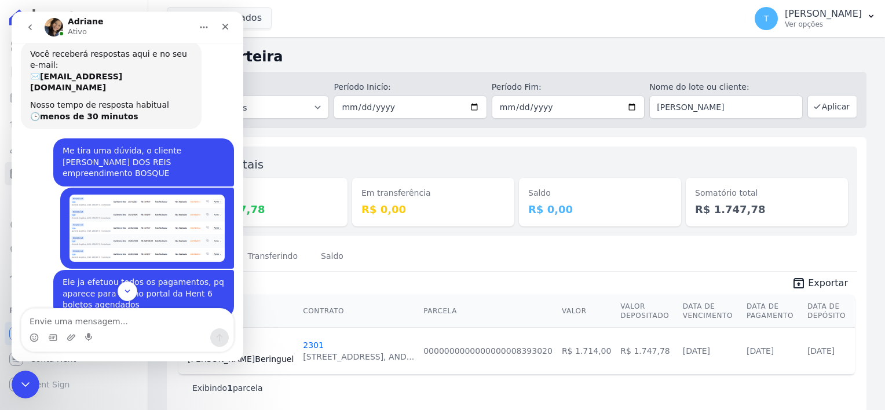
scroll to position [37, 0]
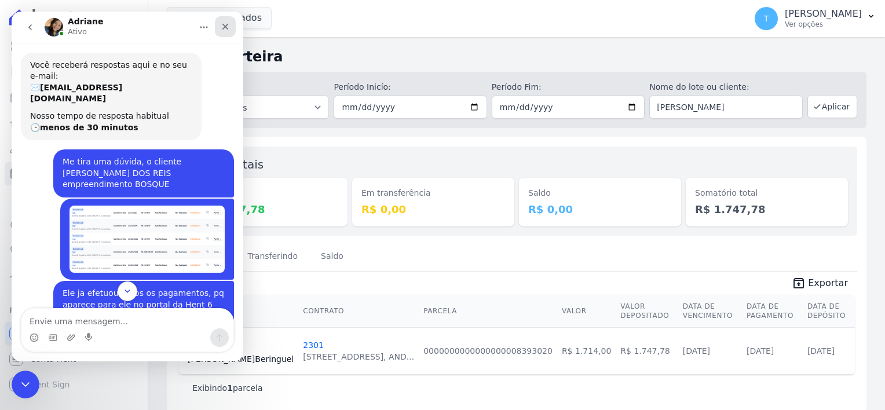
click at [231, 28] on div "Fechar" at bounding box center [225, 26] width 21 height 21
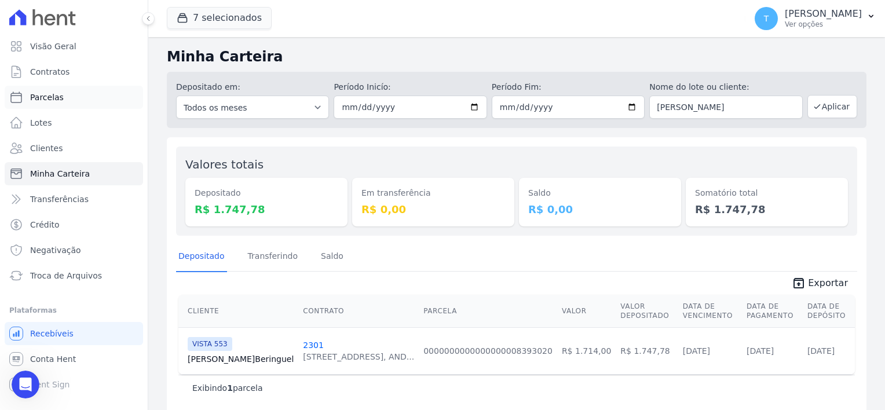
click at [50, 106] on link "Parcelas" at bounding box center [74, 97] width 138 height 23
select select
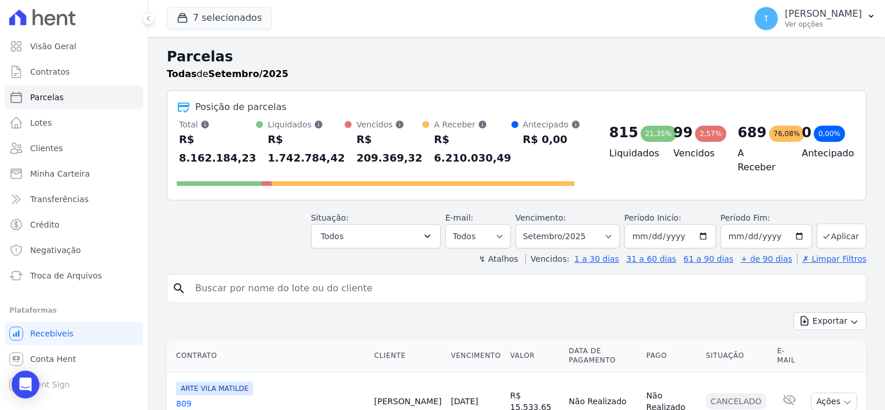
click at [287, 277] on input "search" at bounding box center [524, 288] width 673 height 23
click at [239, 277] on input "search" at bounding box center [524, 288] width 673 height 23
paste input "Guilherme Henrique de Oliveira dos Reis"
type input "Guilherme Henrique de Oliveira dos Reis"
select select
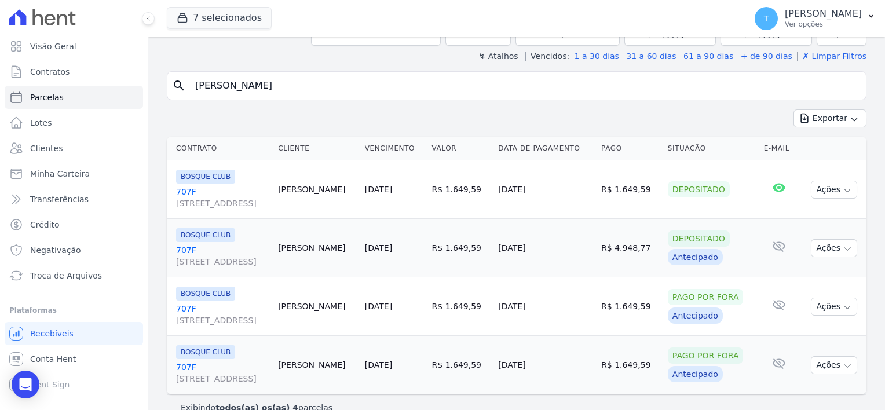
scroll to position [104, 0]
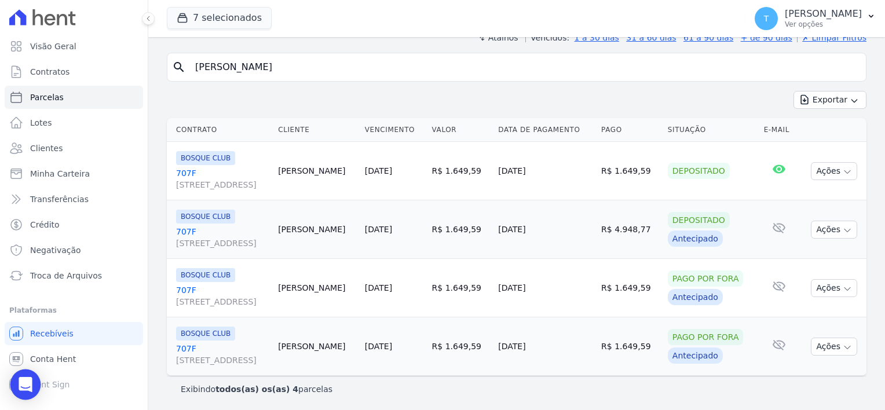
click at [23, 385] on icon "Open Intercom Messenger" at bounding box center [25, 384] width 13 height 15
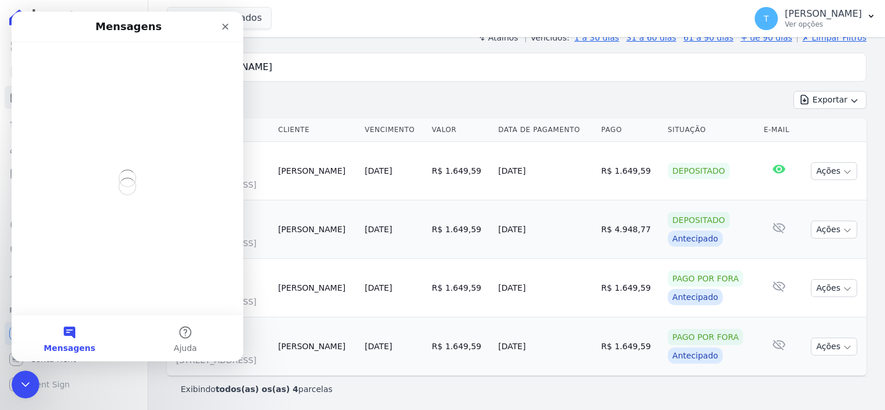
scroll to position [0, 0]
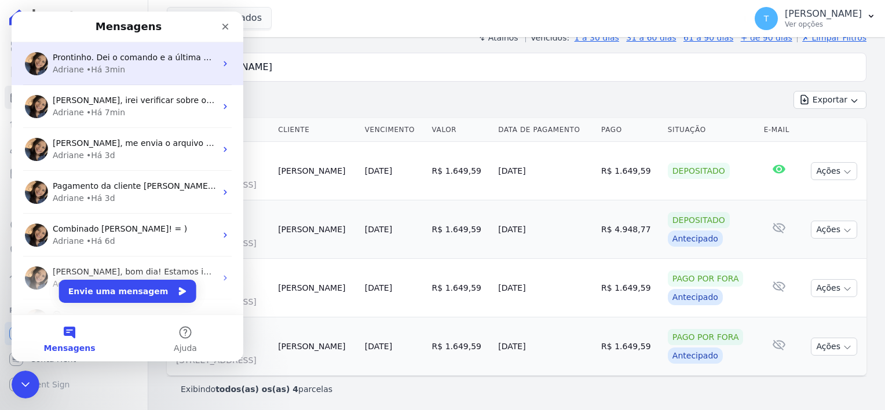
click at [137, 70] on div "Adriane • Há 3min" at bounding box center [134, 70] width 163 height 12
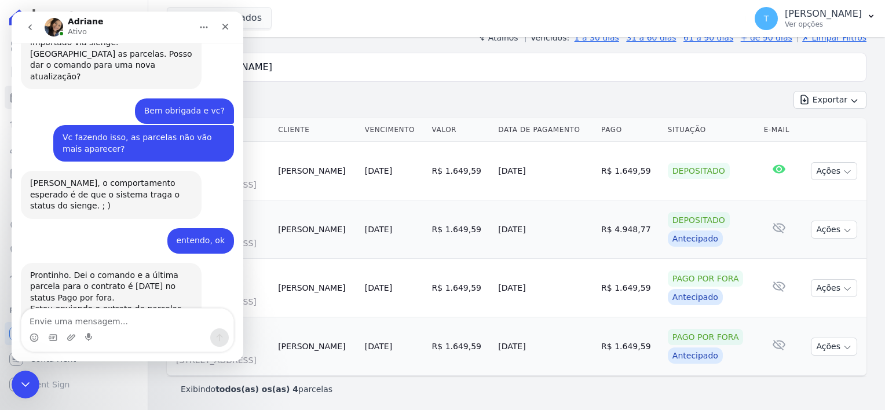
scroll to position [424, 0]
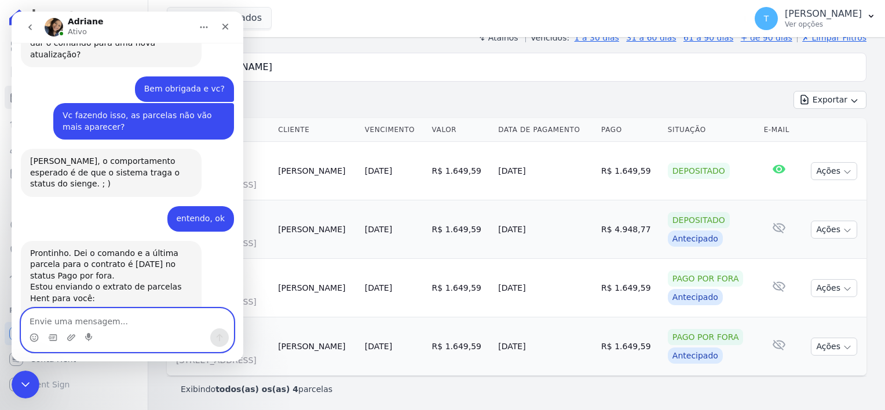
click at [91, 322] on textarea "Envie uma mensagem..." at bounding box center [127, 319] width 212 height 20
type textarea "Obrigada"
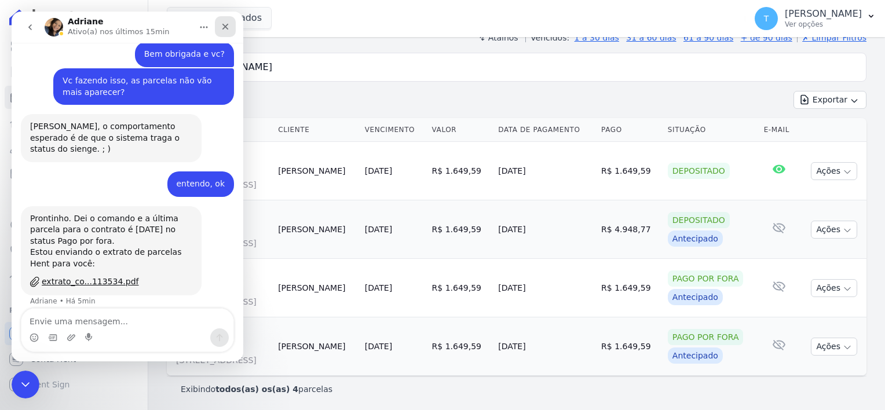
click at [223, 27] on icon "Fechar" at bounding box center [225, 26] width 9 height 9
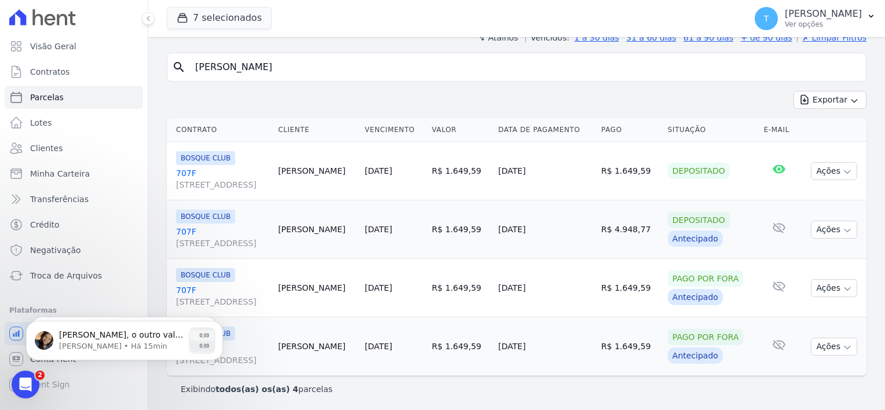
scroll to position [493, 0]
click at [116, 345] on p "Adriane • Há 21min" at bounding box center [121, 346] width 125 height 10
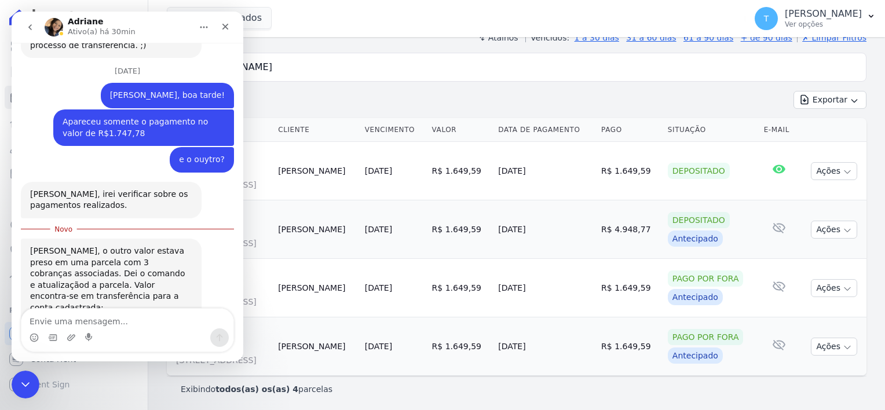
scroll to position [669, 0]
click at [143, 320] on textarea "Envie uma mensagem..." at bounding box center [127, 319] width 212 height 20
type textarea "Ok, muito obrigada."
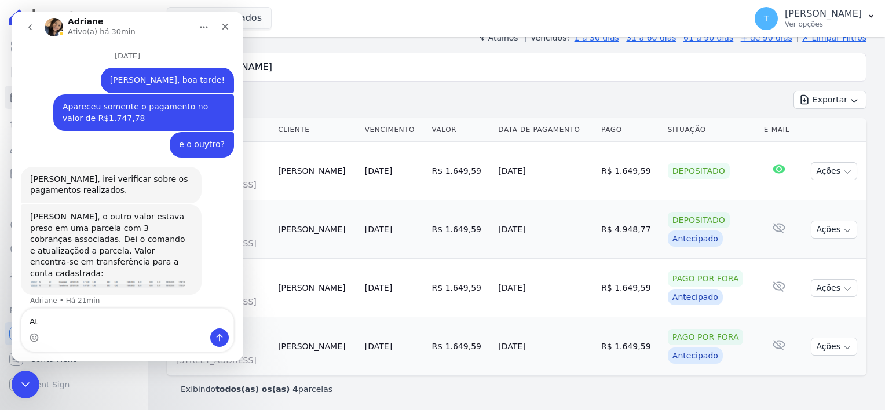
type textarea "A"
click at [22, 377] on icon "Encerramento do Messenger da Intercom" at bounding box center [24, 383] width 14 height 14
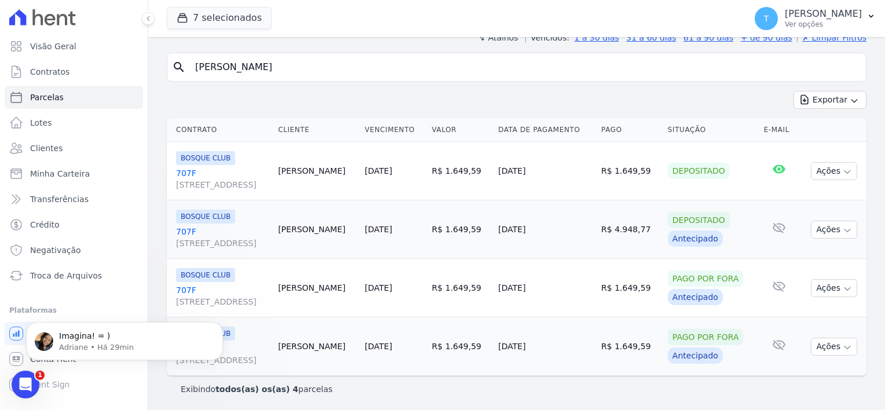
scroll to position [0, 0]
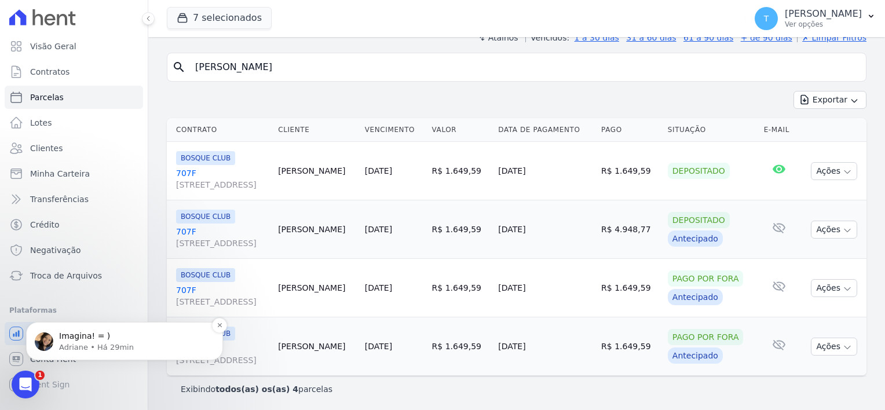
click at [118, 336] on p "Imagina! = )" at bounding box center [133, 337] width 149 height 12
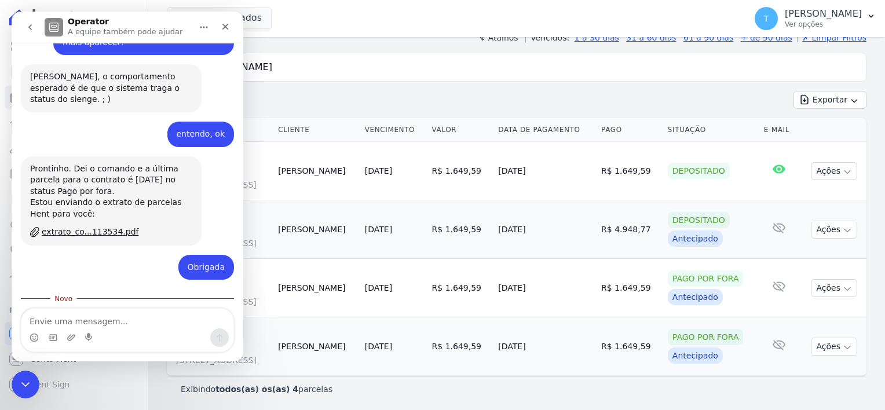
scroll to position [512, 0]
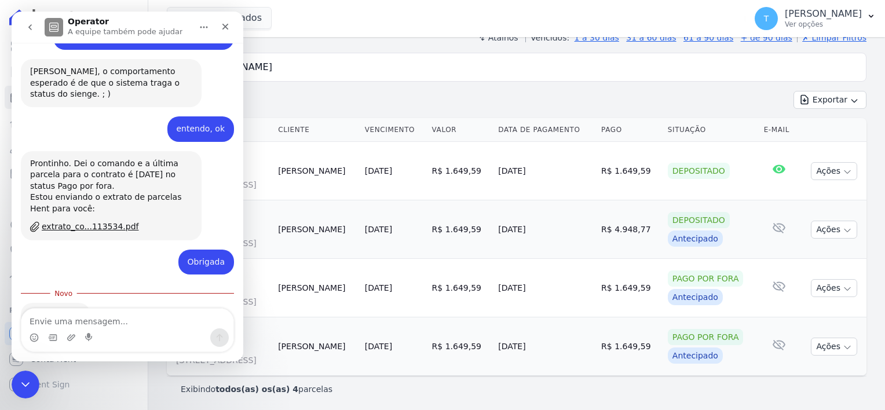
click at [25, 33] on button "go back" at bounding box center [30, 27] width 22 height 22
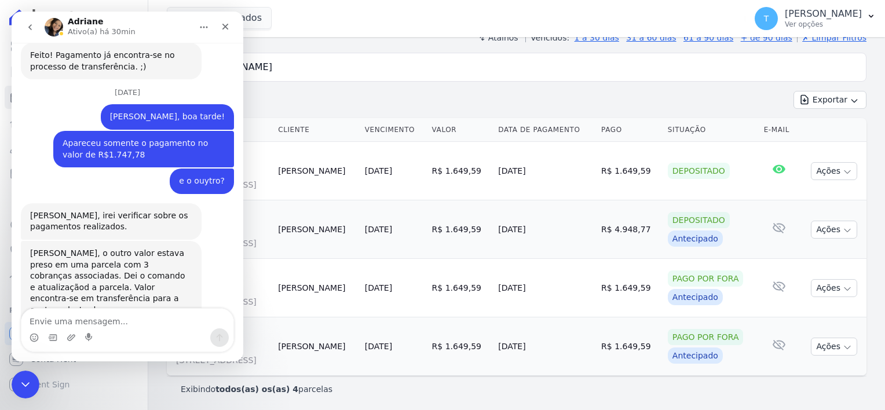
scroll to position [0, 0]
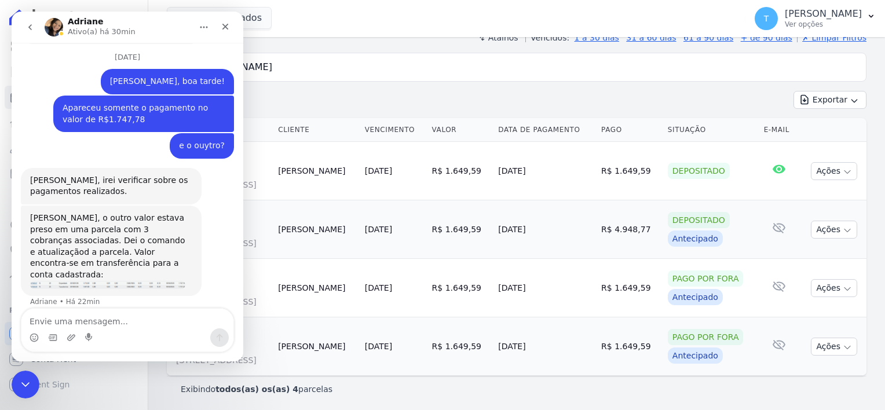
click at [34, 28] on icon "go back" at bounding box center [29, 27] width 9 height 9
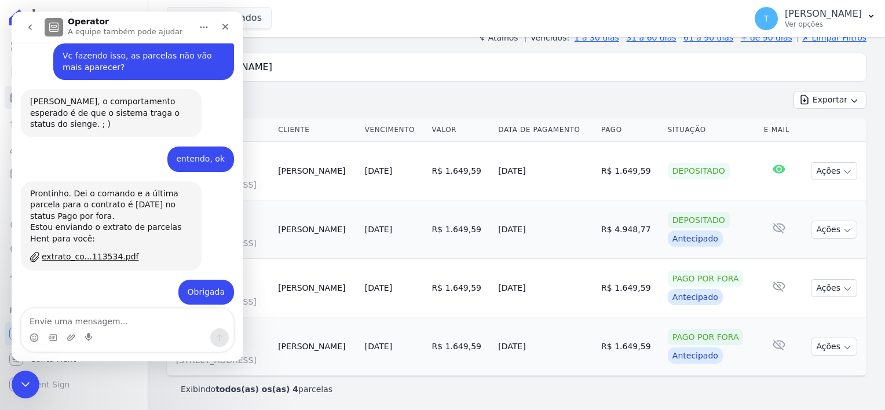
scroll to position [493, 0]
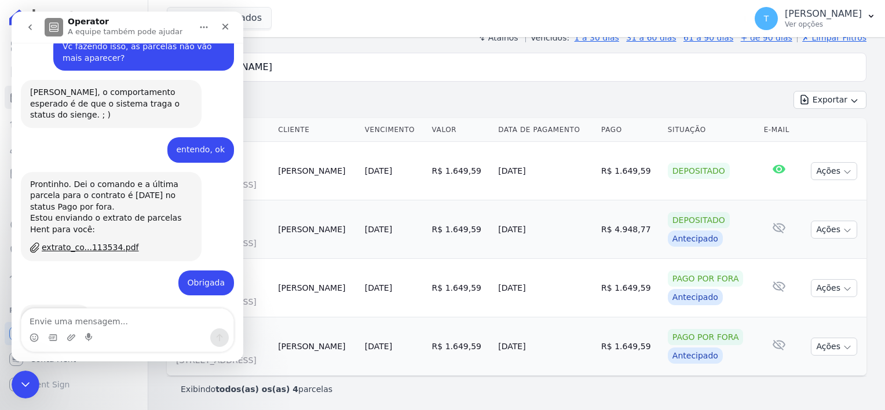
click at [34, 28] on icon "go back" at bounding box center [29, 27] width 9 height 9
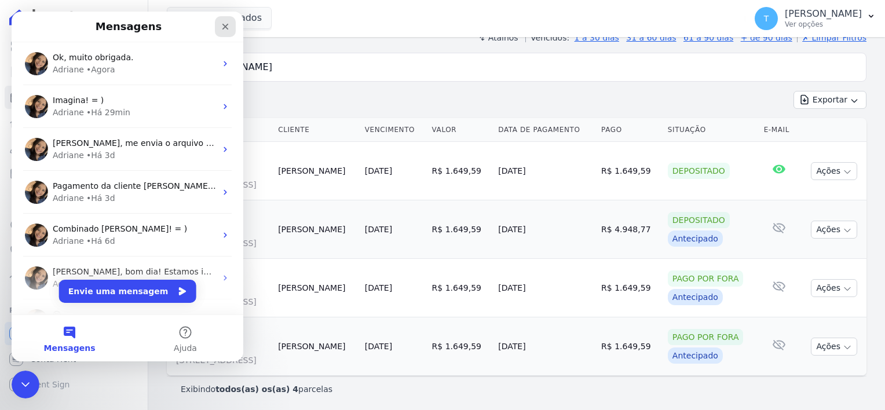
click at [219, 27] on div "Fechar" at bounding box center [225, 26] width 21 height 21
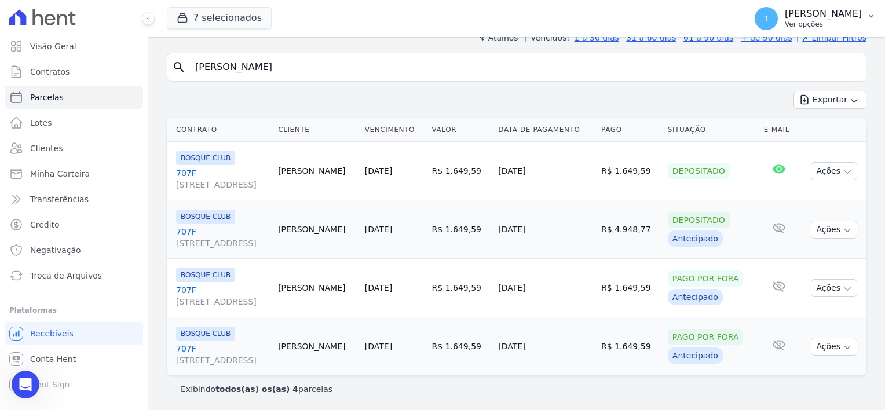
click at [859, 23] on p "Ver opções" at bounding box center [823, 24] width 77 height 9
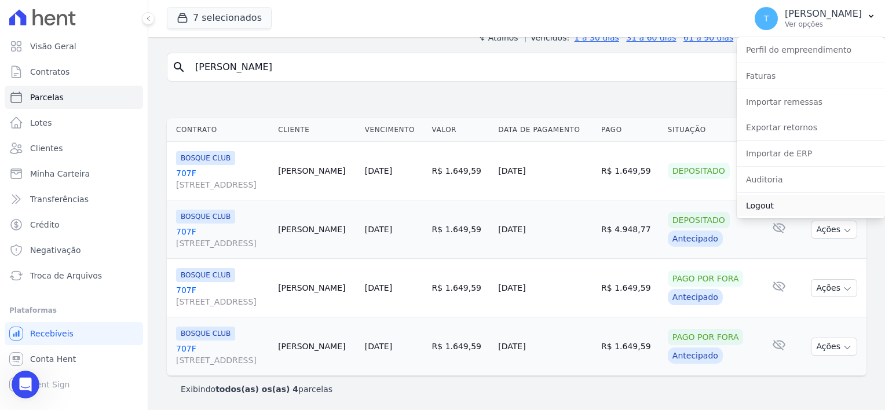
click at [767, 209] on link "Logout" at bounding box center [811, 205] width 148 height 21
